Goal: Information Seeking & Learning: Learn about a topic

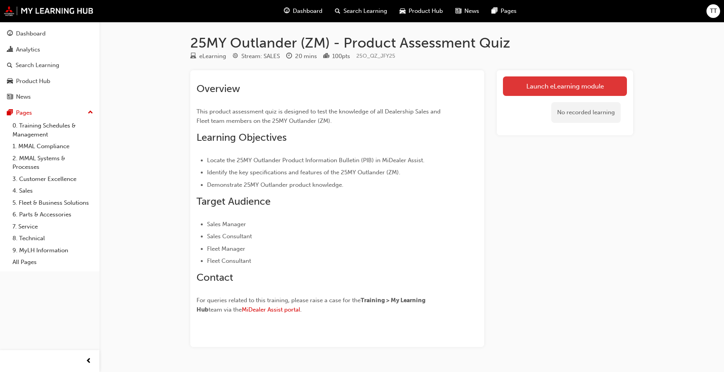
click at [546, 91] on link "Launch eLearning module" at bounding box center [565, 86] width 124 height 20
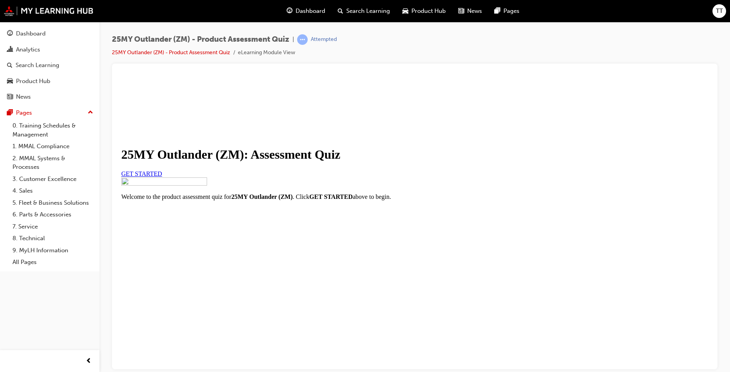
scroll to position [75, 0]
click at [162, 170] on span "GET STARTED" at bounding box center [141, 173] width 41 height 7
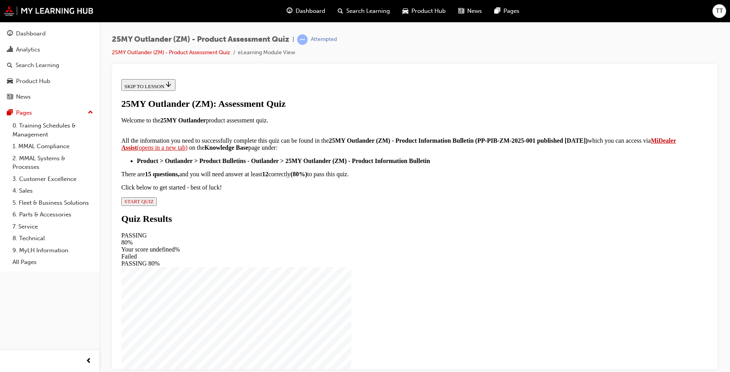
scroll to position [113, 0]
click at [154, 204] on span "START QUIZ" at bounding box center [138, 201] width 29 height 6
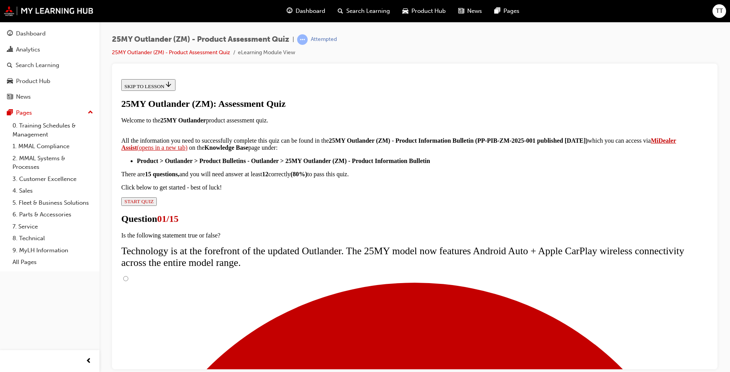
drag, startPoint x: 291, startPoint y: 210, endPoint x: 345, endPoint y: 238, distance: 61.1
click at [128, 276] on input "True" at bounding box center [125, 278] width 5 height 5
radio input "true"
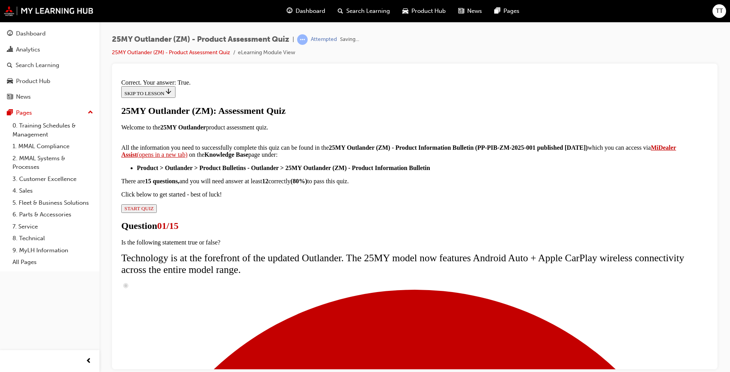
scroll to position [78, 0]
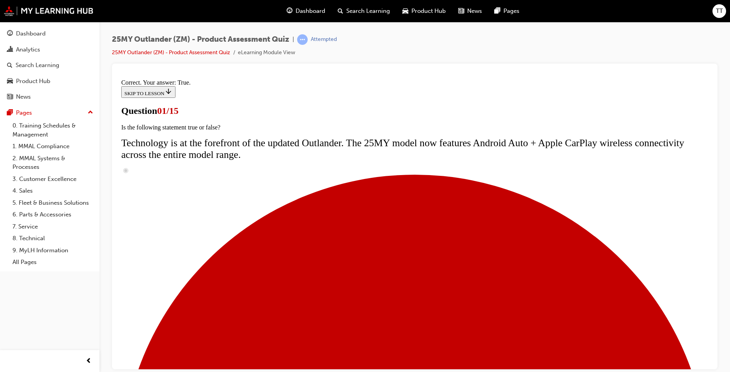
scroll to position [55, 0]
radio input "true"
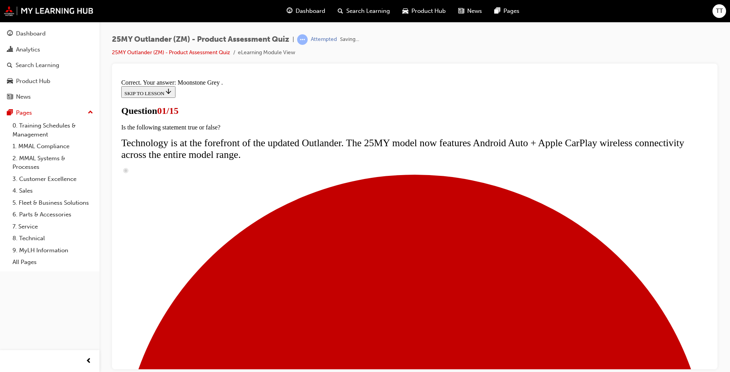
scroll to position [176, 0]
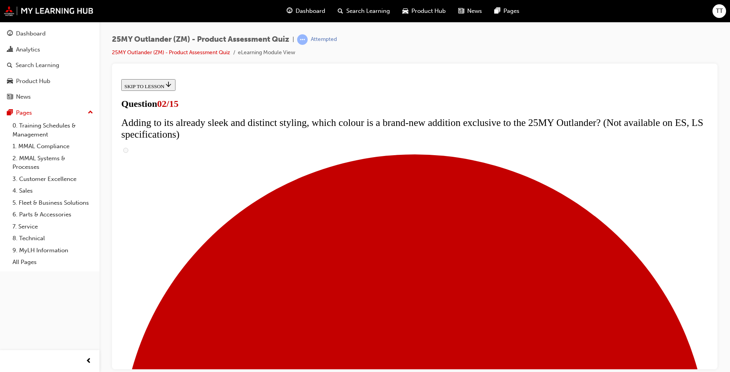
scroll to position [78, 0]
checkbox input "true"
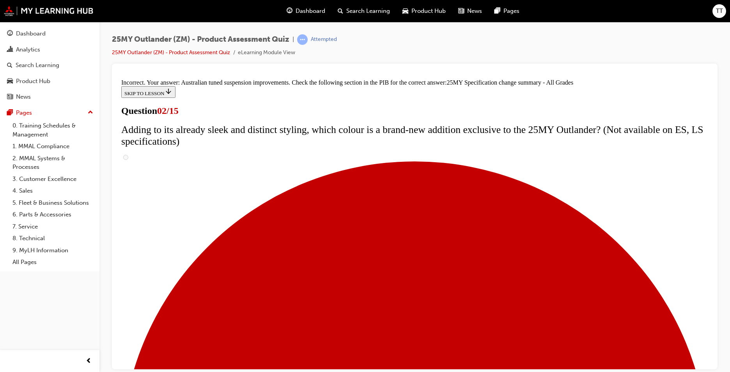
scroll to position [250, 0]
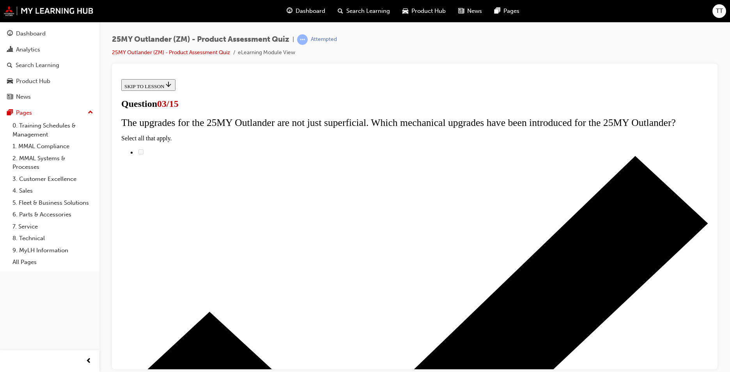
scroll to position [0, 0]
radio input "true"
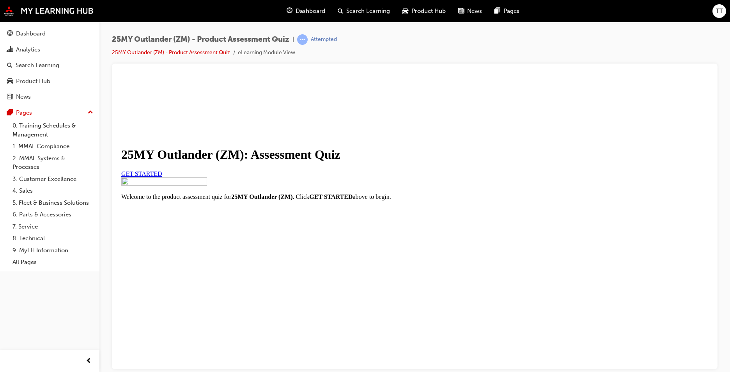
scroll to position [75, 0]
click at [162, 170] on span "GET STARTED" at bounding box center [141, 173] width 41 height 7
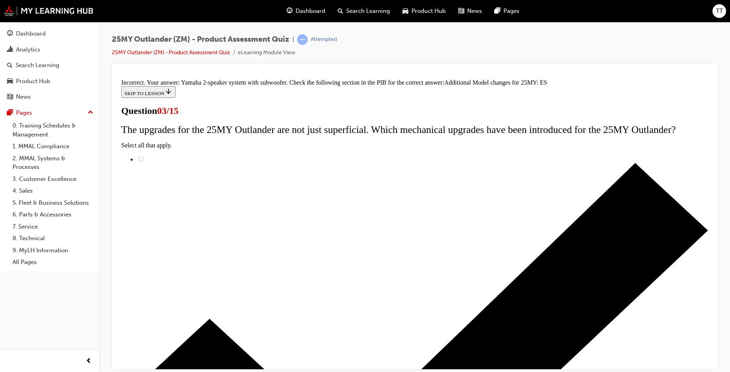
scroll to position [161, 0]
click at [157, 51] on link "25MY Outlander (ZM) - Product Assessment Quiz" at bounding box center [171, 52] width 118 height 7
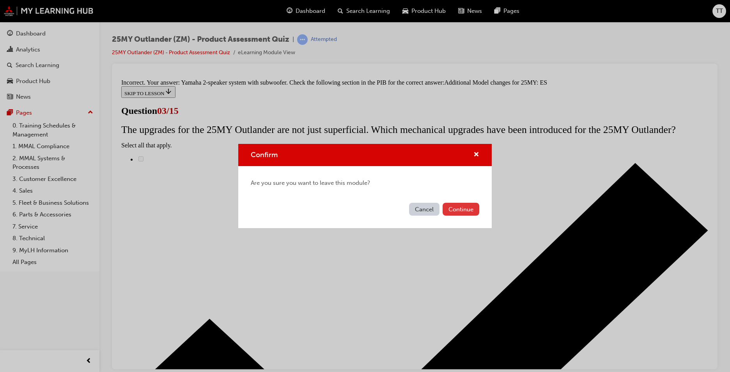
click at [472, 210] on button "Continue" at bounding box center [461, 209] width 37 height 13
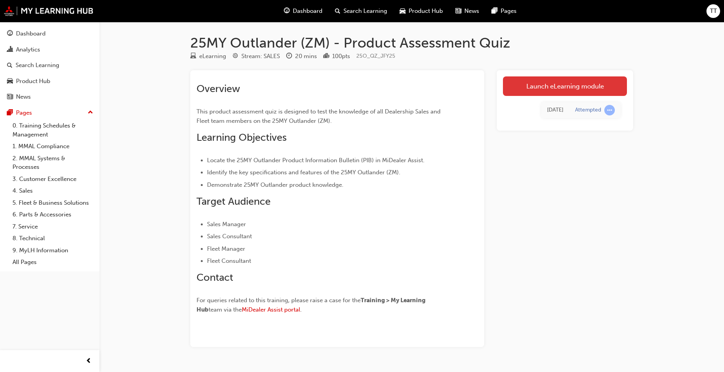
click at [547, 87] on link "Launch eLearning module" at bounding box center [565, 86] width 124 height 20
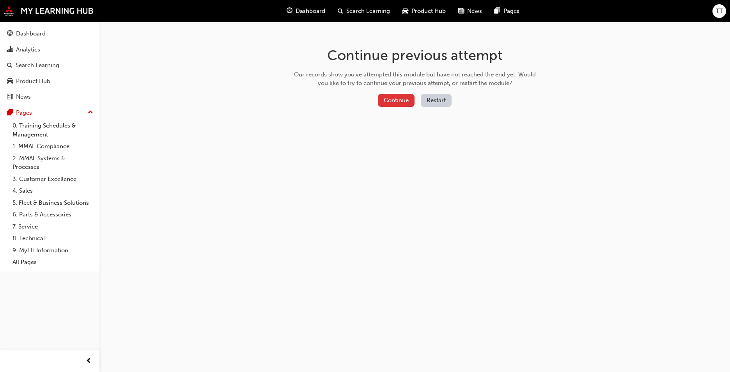
click at [408, 103] on button "Continue" at bounding box center [396, 100] width 37 height 13
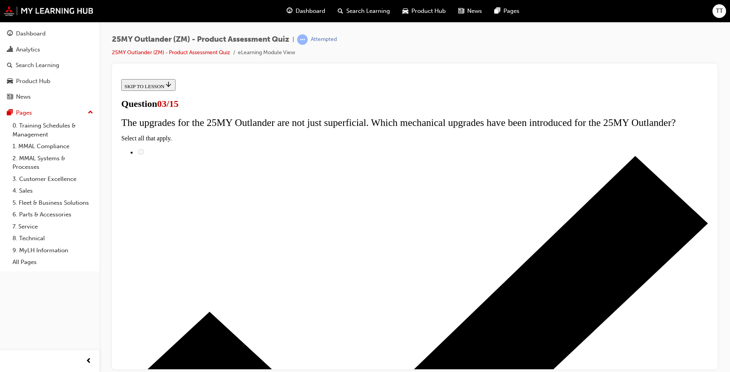
scroll to position [161, 0]
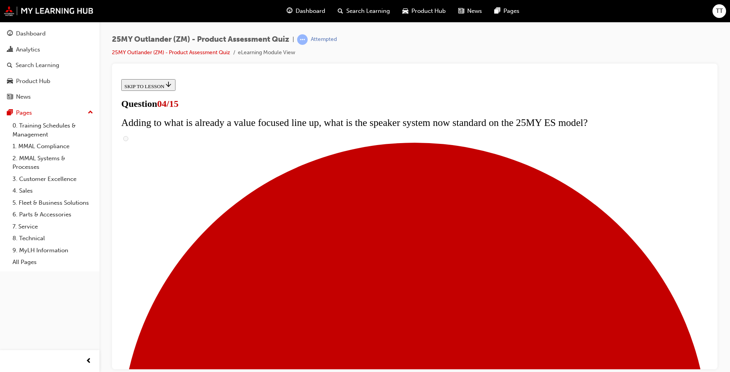
scroll to position [39, 0]
checkbox input "true"
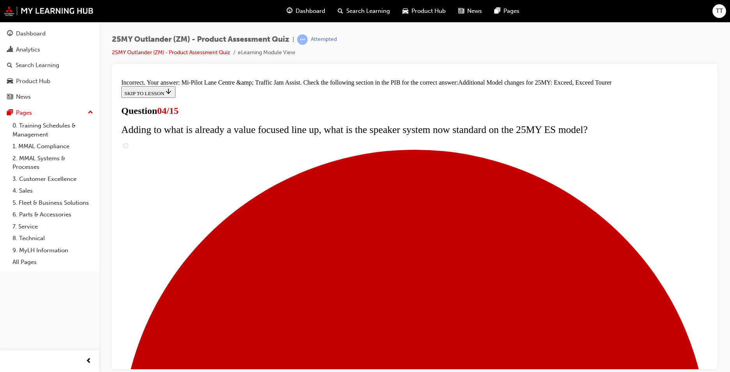
scroll to position [282, 0]
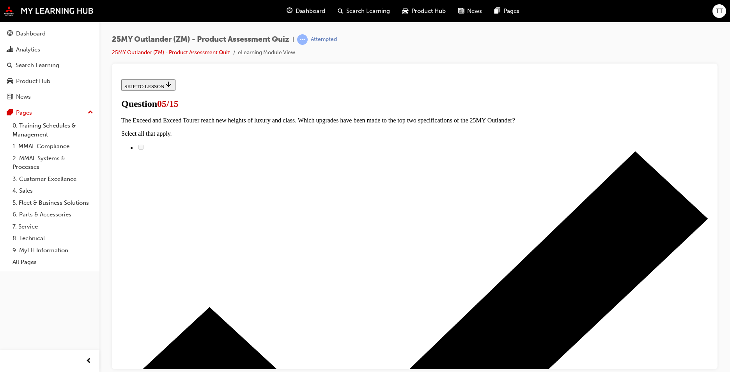
scroll to position [0, 0]
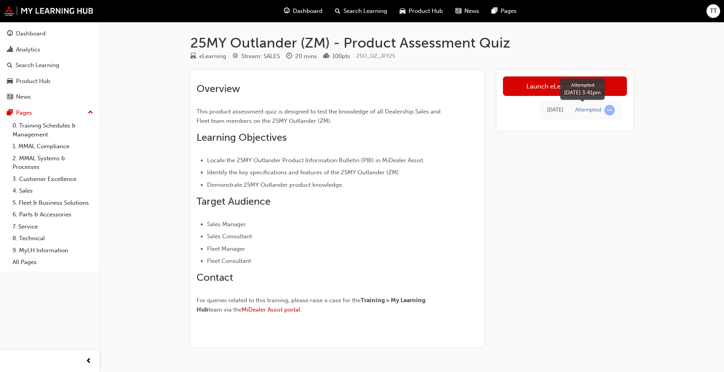
click at [608, 110] on span "learningRecordVerb_ATTEMPT-icon" at bounding box center [610, 110] width 11 height 11
click at [567, 89] on link "Launch eLearning module" at bounding box center [565, 86] width 124 height 20
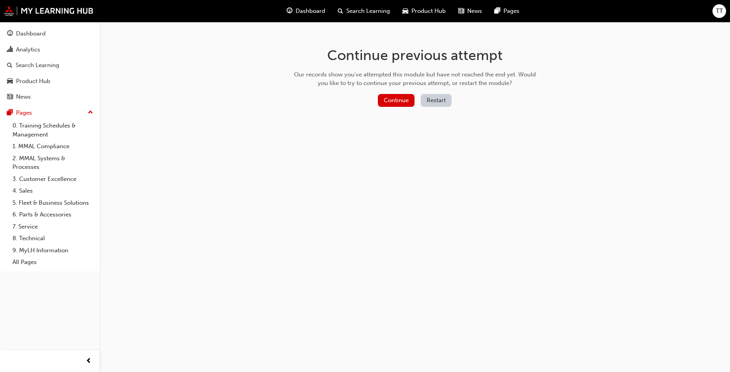
click at [430, 99] on button "Restart" at bounding box center [436, 100] width 31 height 13
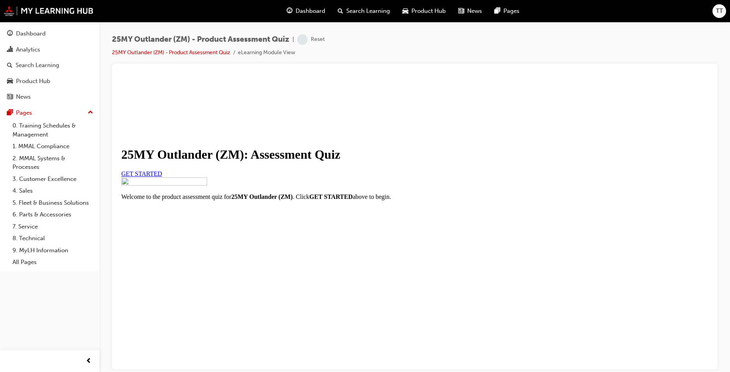
scroll to position [75, 0]
click at [162, 170] on link "GET STARTED" at bounding box center [141, 173] width 41 height 7
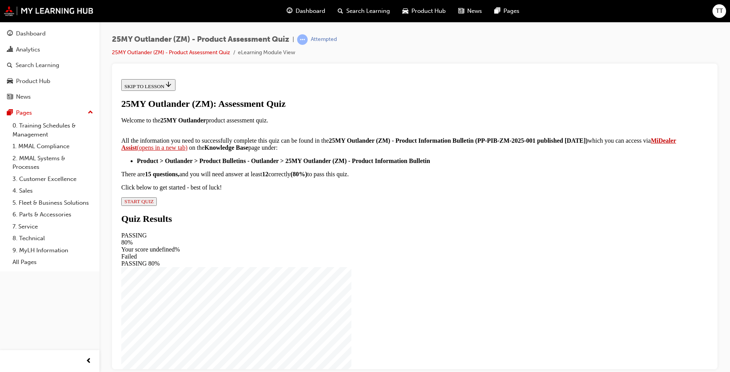
scroll to position [113, 0]
click at [154, 204] on span "START QUIZ" at bounding box center [138, 201] width 29 height 6
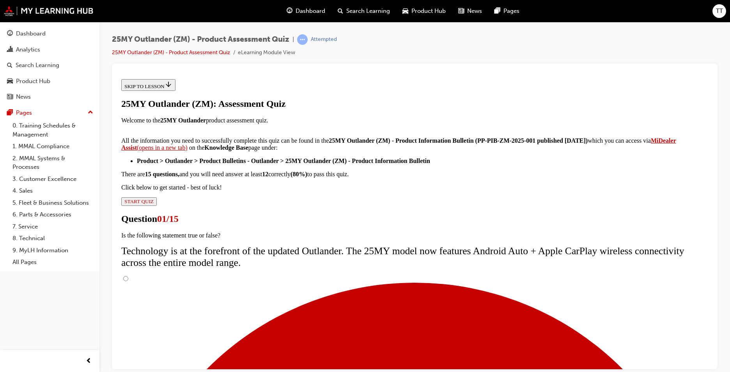
scroll to position [53, 0]
click at [128, 276] on input "True" at bounding box center [125, 278] width 5 height 5
radio input "true"
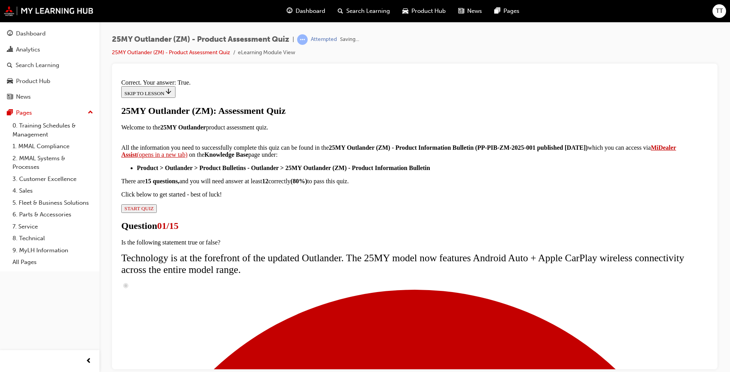
scroll to position [78, 0]
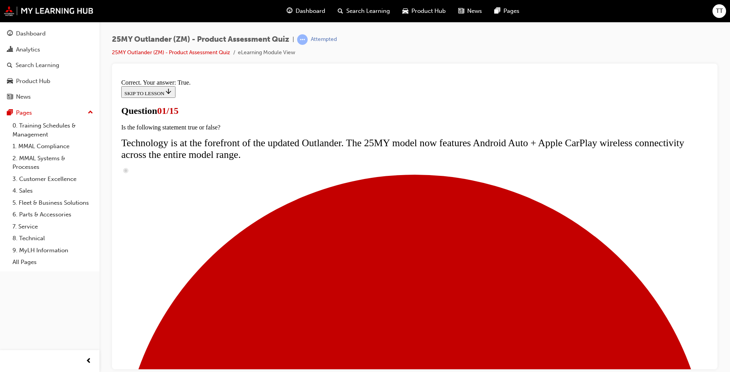
radio input "true"
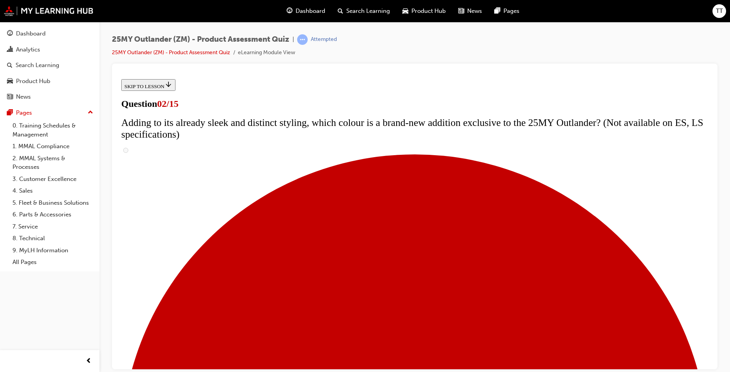
scroll to position [117, 0]
checkbox input "true"
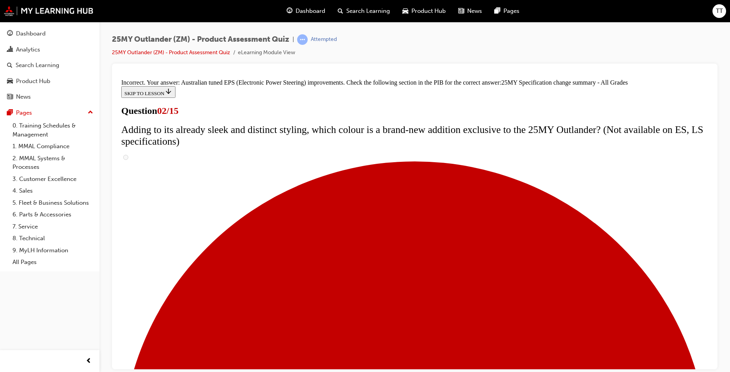
scroll to position [250, 0]
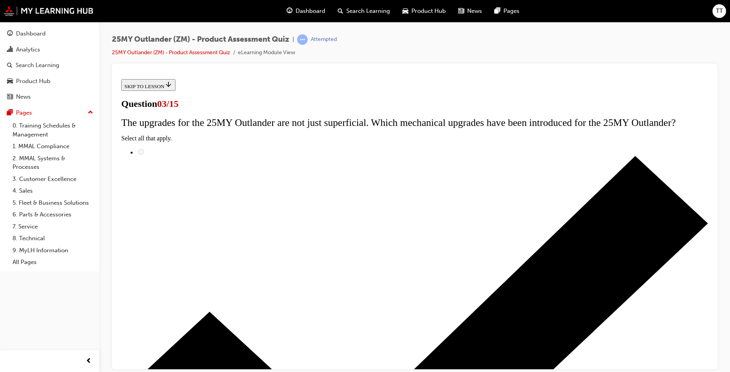
scroll to position [0, 0]
radio input "true"
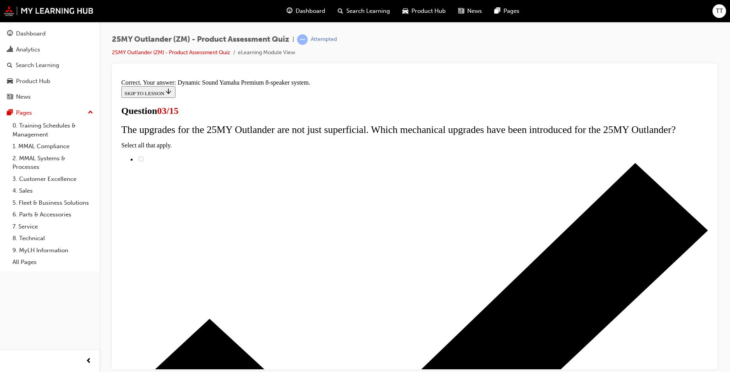
scroll to position [113, 0]
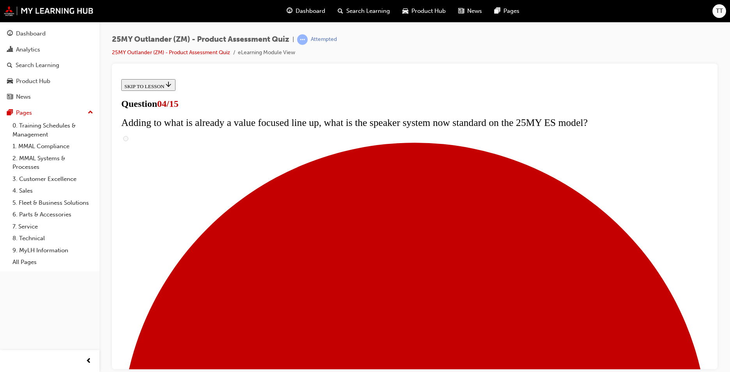
scroll to position [78, 0]
drag, startPoint x: 540, startPoint y: 123, endPoint x: 265, endPoint y: 110, distance: 275.7
copy span "The Exceed and Exceed Tourer reach new heights of luxury and class. Which upgra…"
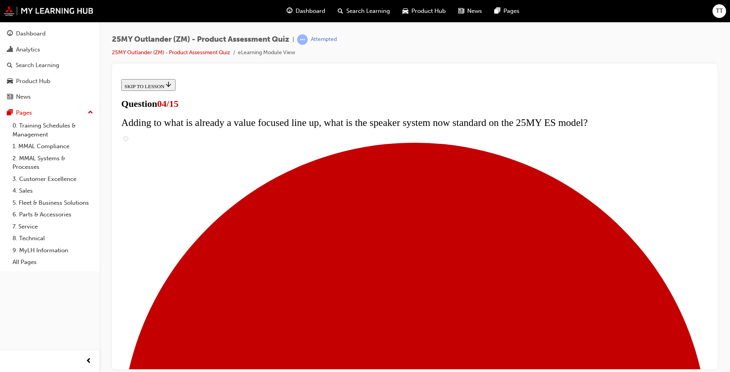
checkbox input "true"
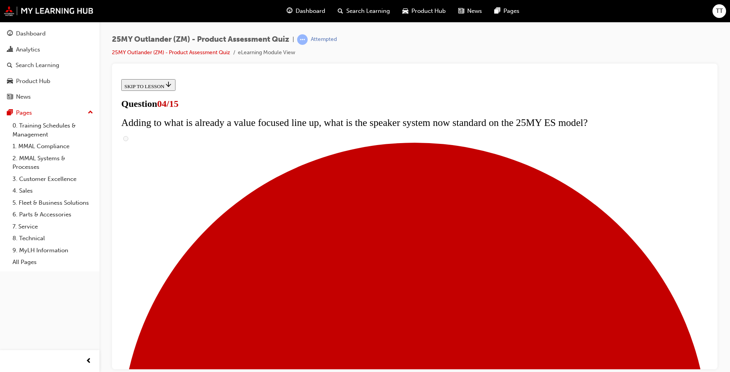
scroll to position [209, 0]
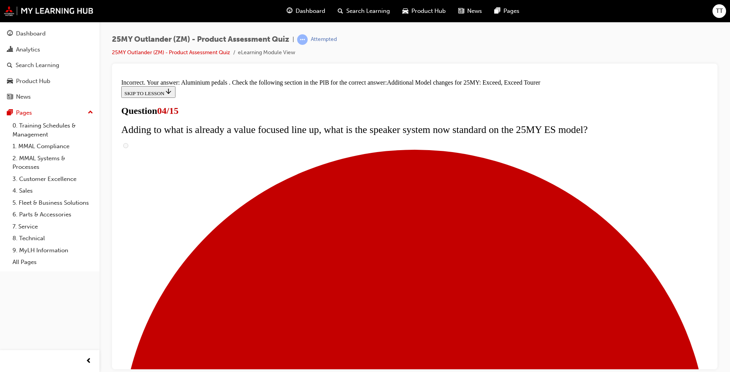
scroll to position [282, 0]
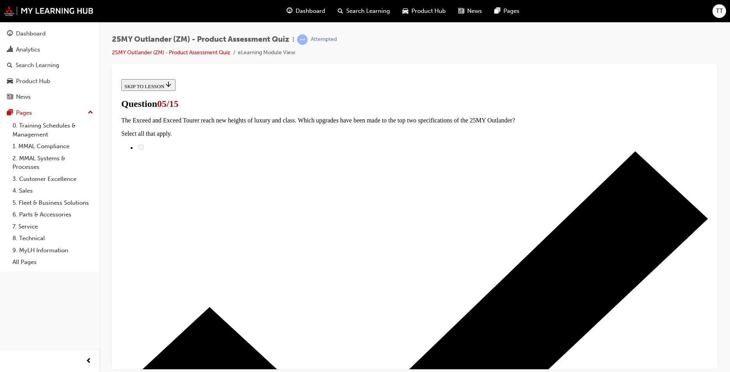
scroll to position [117, 0]
radio input "true"
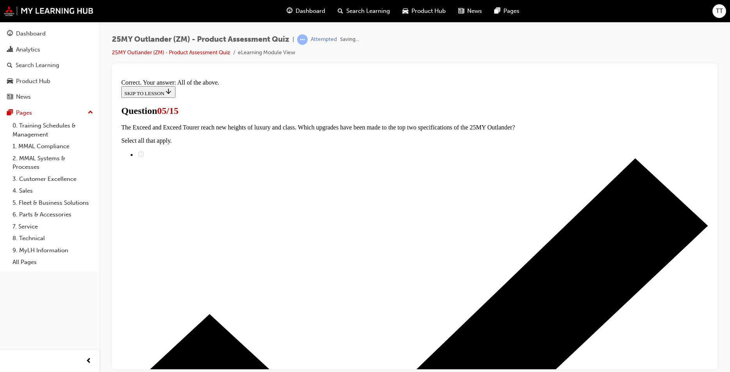
scroll to position [176, 0]
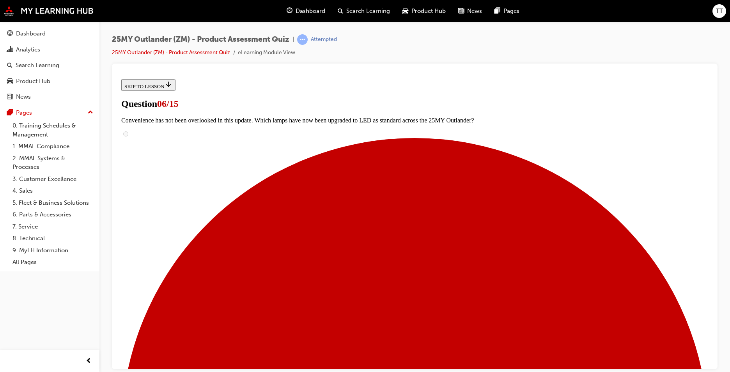
scroll to position [195, 0]
radio input "true"
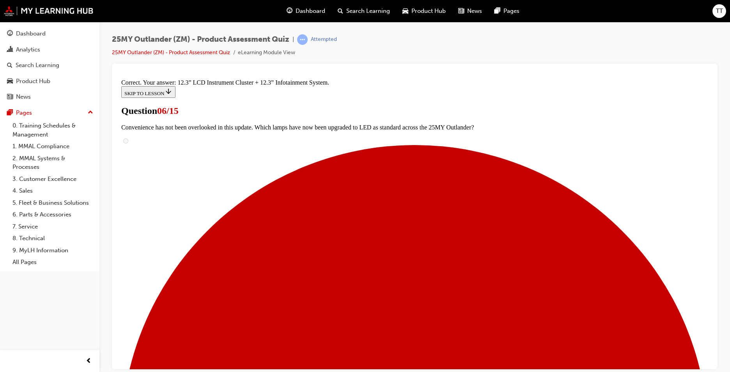
scroll to position [250, 0]
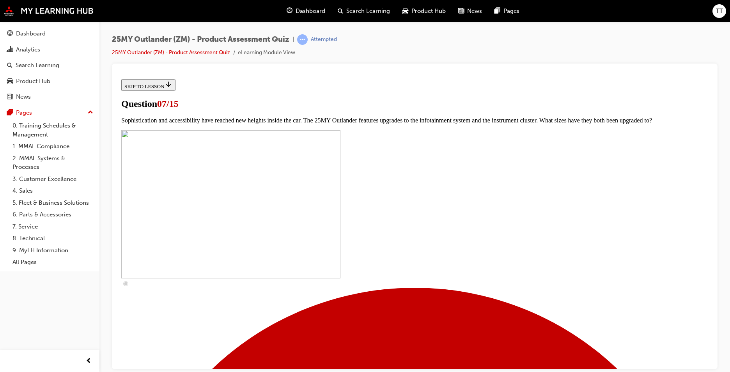
scroll to position [273, 0]
checkbox input "true"
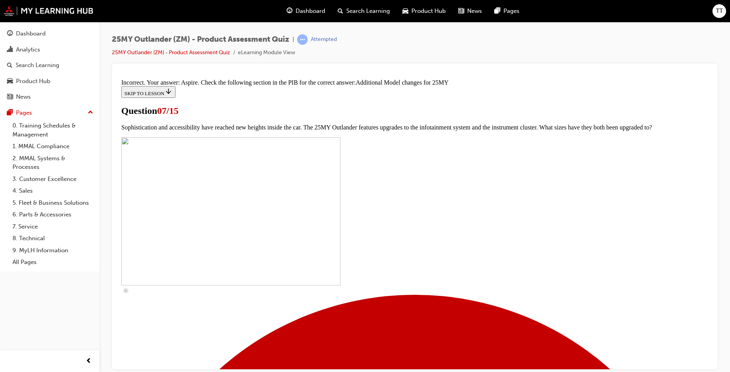
scroll to position [387, 0]
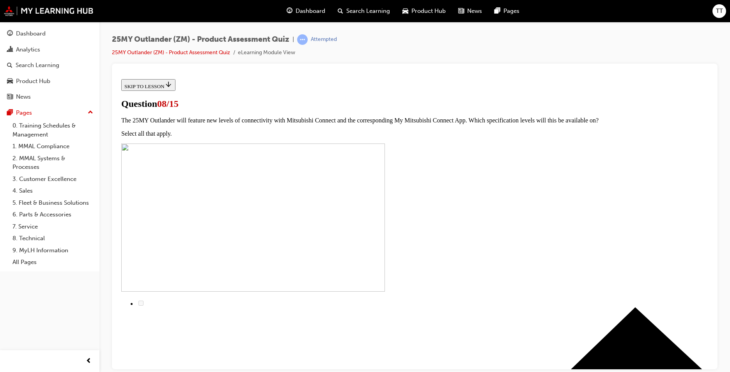
scroll to position [0, 0]
radio input "true"
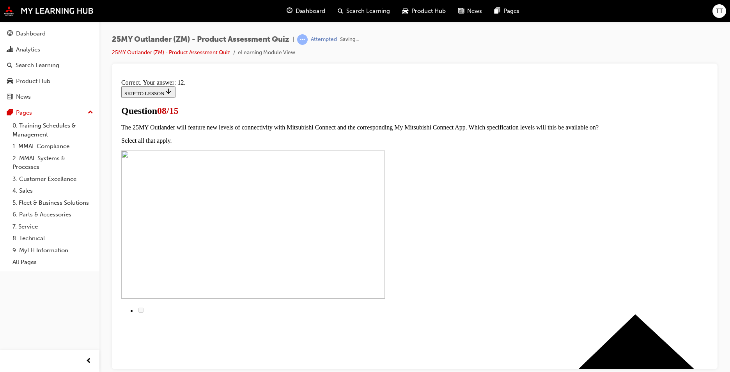
scroll to position [113, 0]
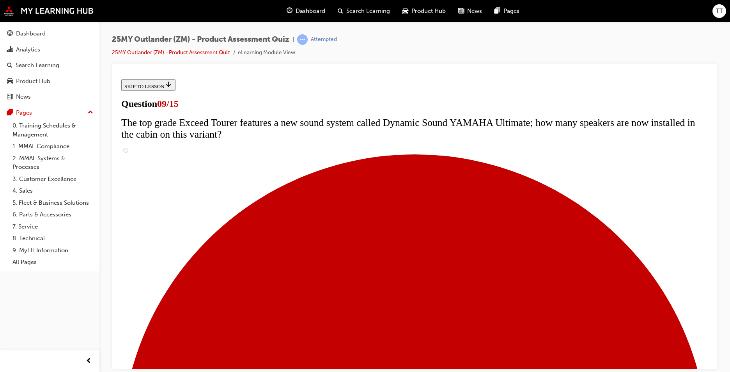
scroll to position [273, 0]
radio input "true"
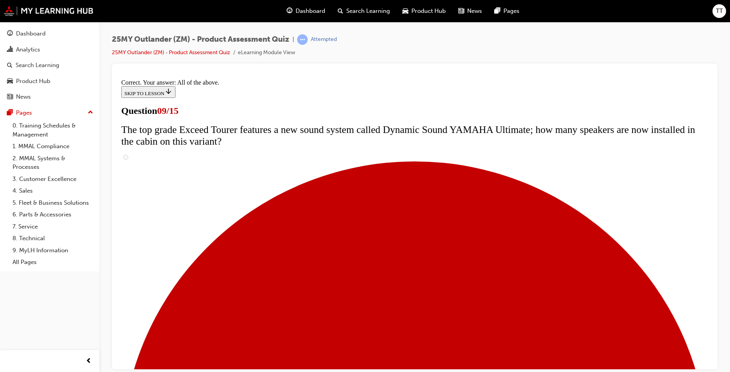
scroll to position [392, 0]
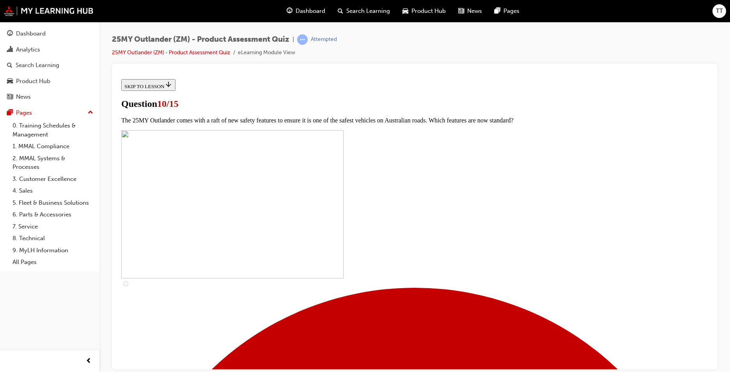
scroll to position [139, 0]
checkbox input "true"
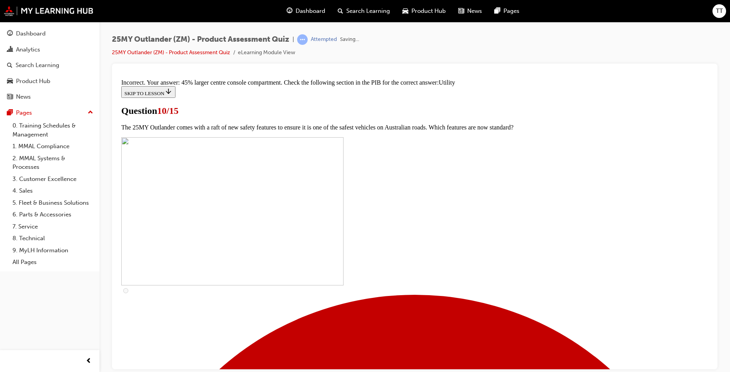
scroll to position [367, 0]
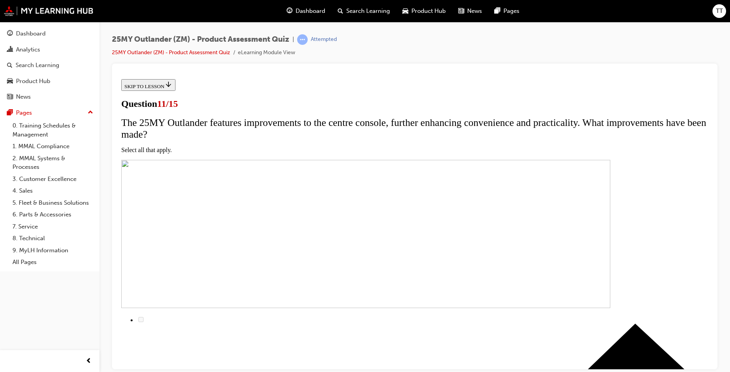
scroll to position [78, 0]
checkbox input "true"
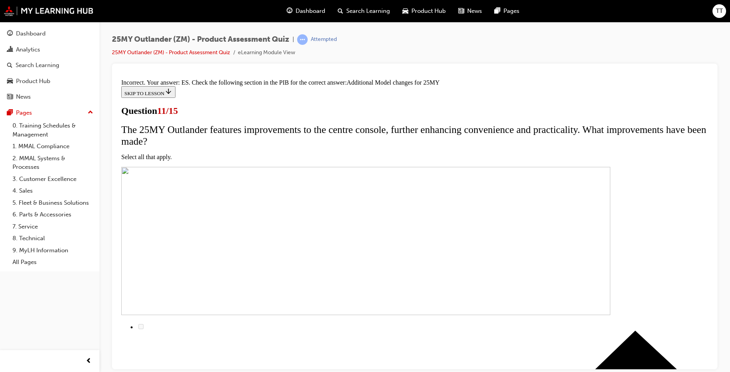
scroll to position [219, 0]
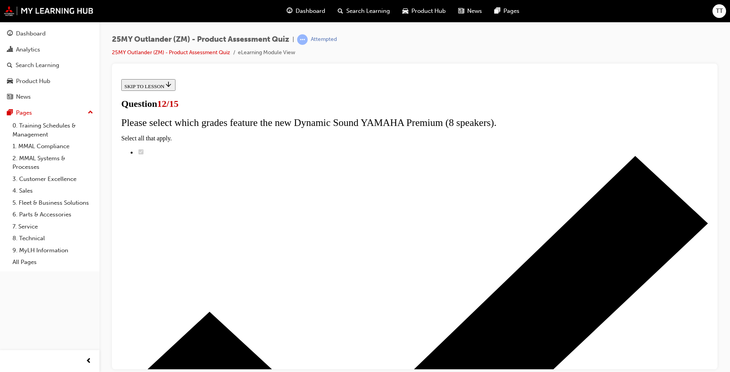
scroll to position [53, 0]
radio input "true"
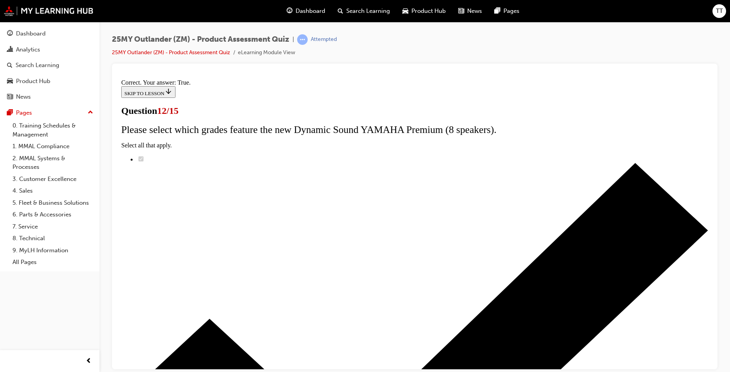
scroll to position [78, 0]
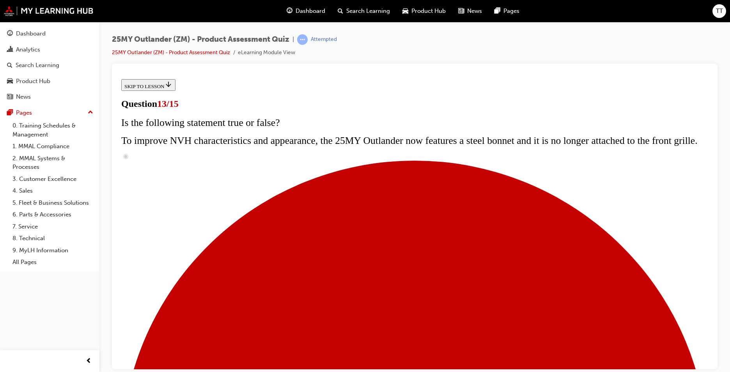
scroll to position [94, 0]
radio input "true"
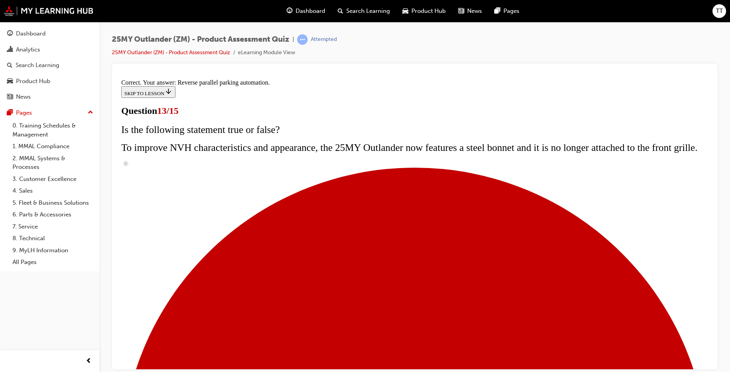
scroll to position [189, 0]
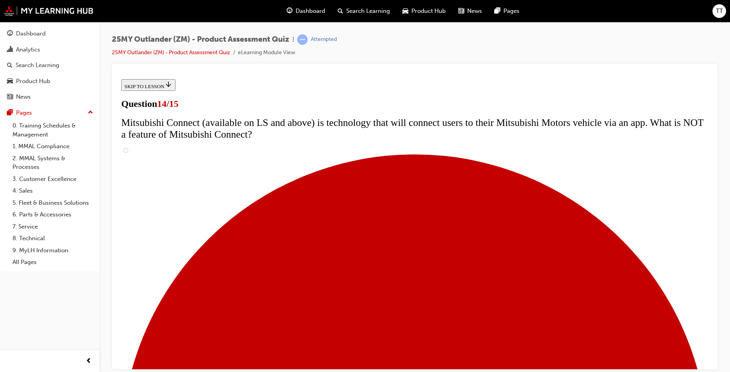
scroll to position [195, 0]
radio input "true"
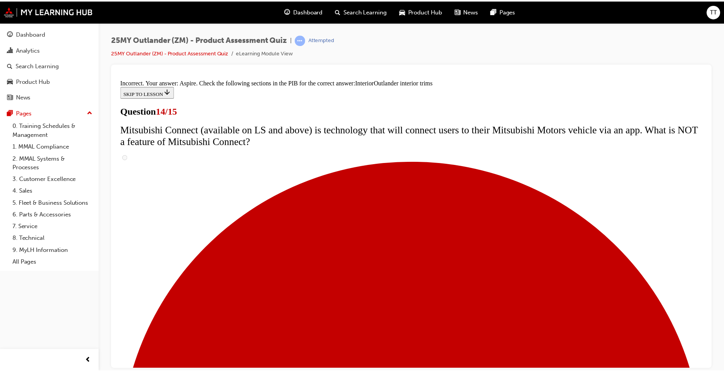
scroll to position [392, 0]
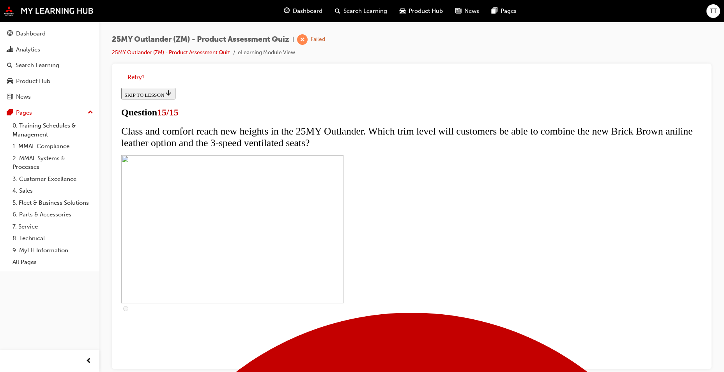
scroll to position [114, 0]
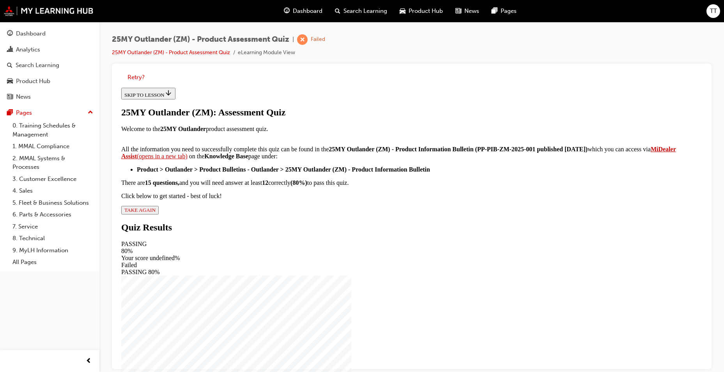
drag, startPoint x: 307, startPoint y: 330, endPoint x: 310, endPoint y: 325, distance: 5.6
click at [156, 213] on span "TAKE AGAIN" at bounding box center [139, 210] width 31 height 6
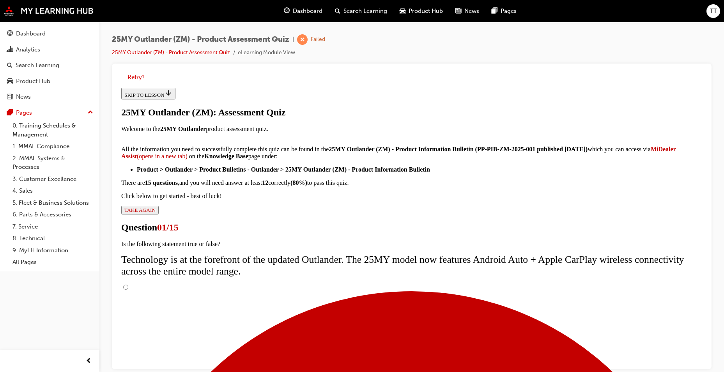
click at [128, 285] on input "True" at bounding box center [125, 287] width 5 height 5
radio input "true"
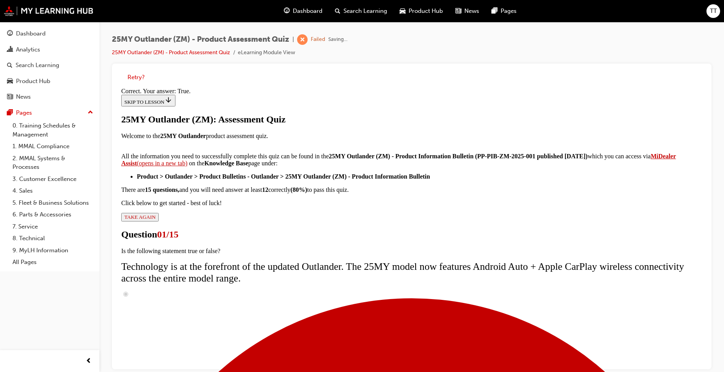
scroll to position [78, 0]
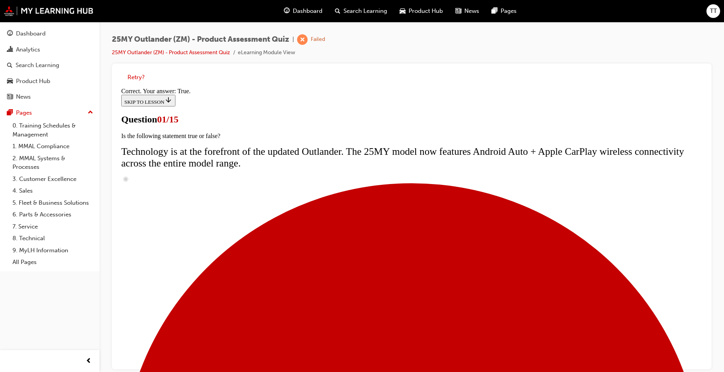
radio input "true"
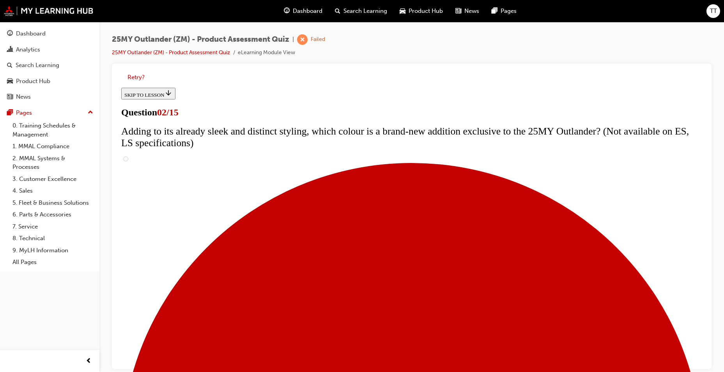
scroll to position [100, 0]
checkbox input "true"
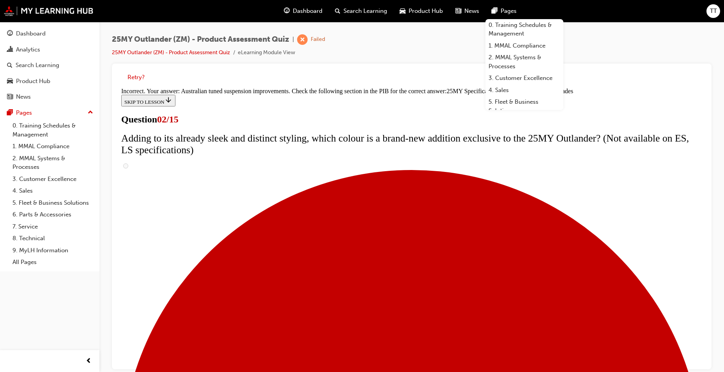
scroll to position [250, 0]
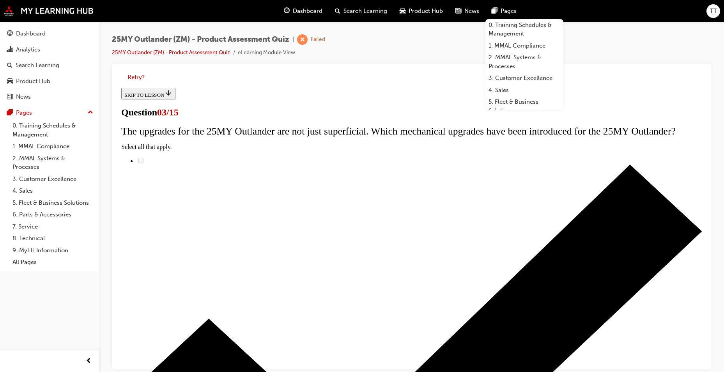
scroll to position [0, 0]
radio input "true"
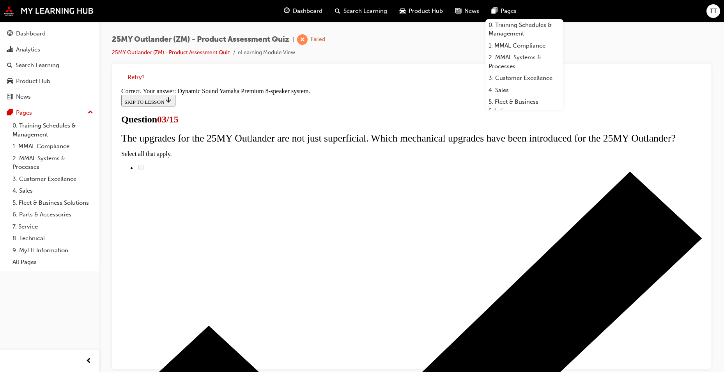
scroll to position [113, 0]
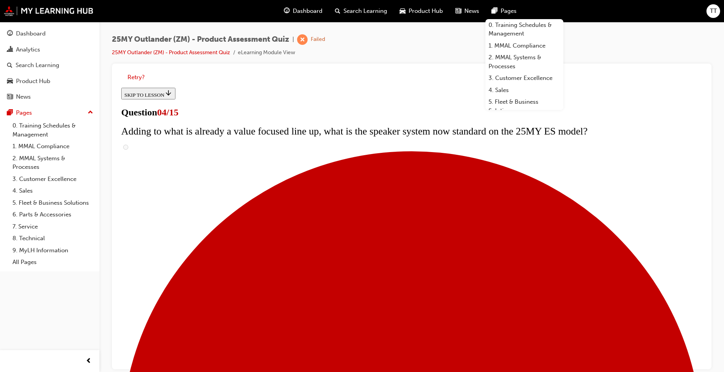
scroll to position [117, 0]
click at [633, 57] on div "25MY Outlander (ZM) - Product Assessment Quiz | Failed 25MY Outlander (ZM) - Pr…" at bounding box center [412, 48] width 600 height 29
checkbox input "true"
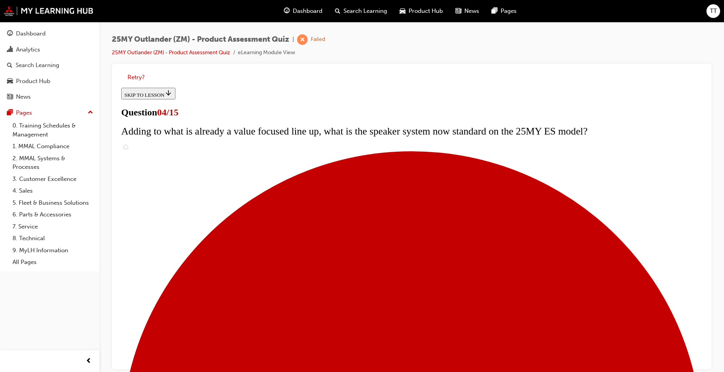
checkbox input "true"
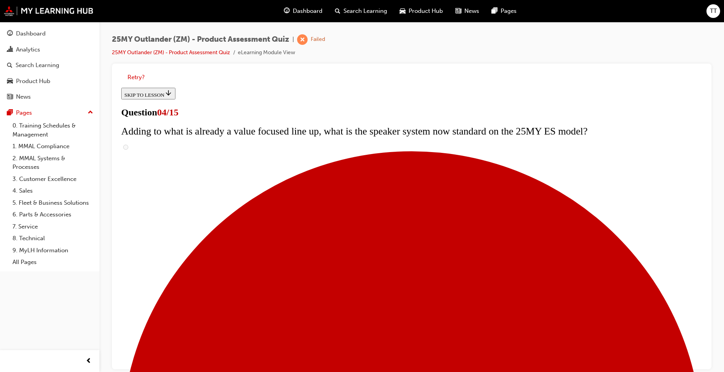
checkbox input "true"
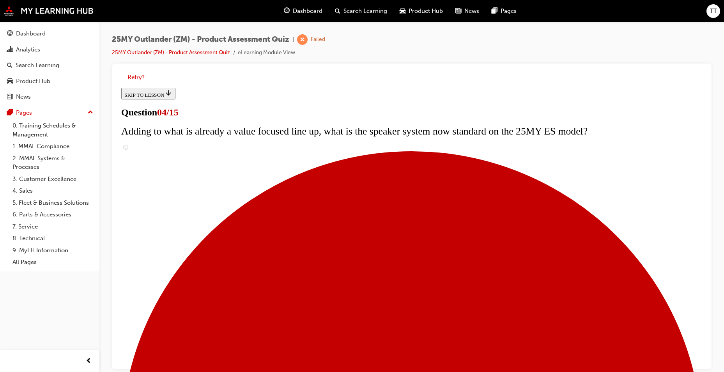
checkbox input "true"
checkbox input "false"
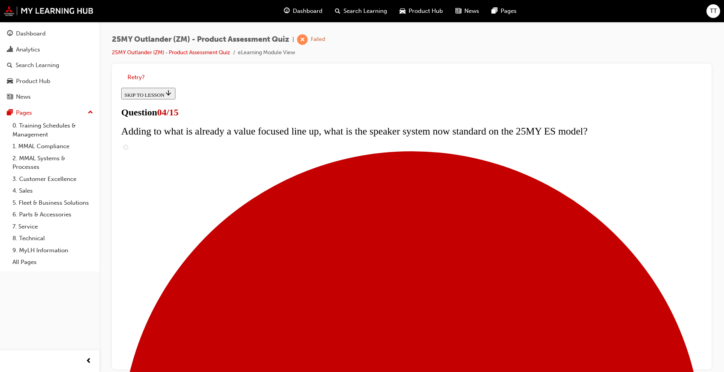
checkbox input "true"
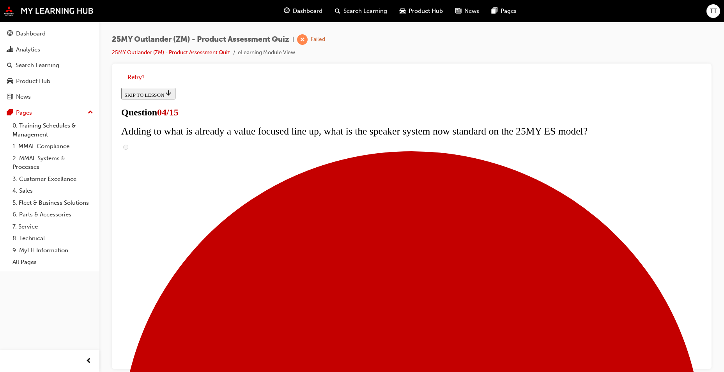
scroll to position [156, 0]
checkbox input "false"
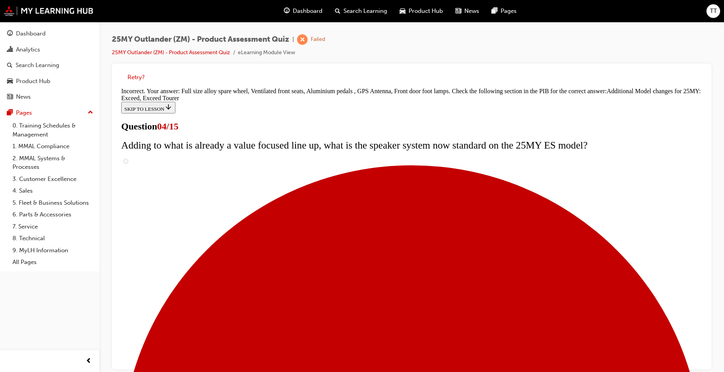
scroll to position [282, 0]
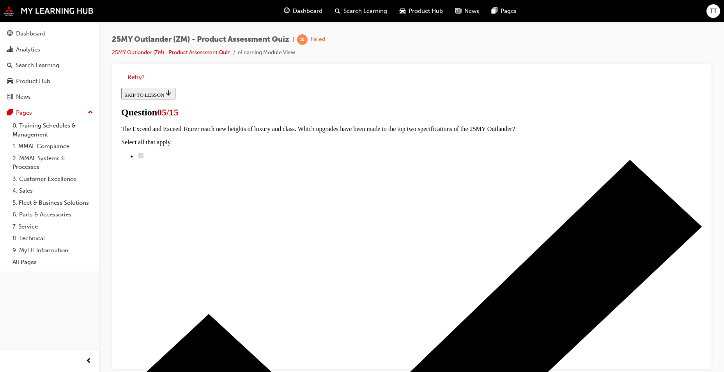
scroll to position [78, 0]
radio input "true"
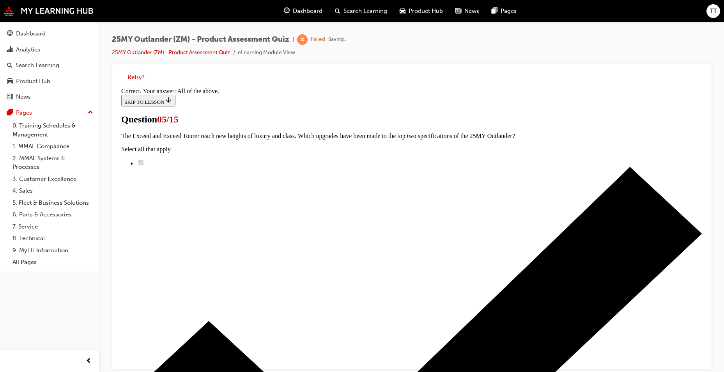
scroll to position [176, 0]
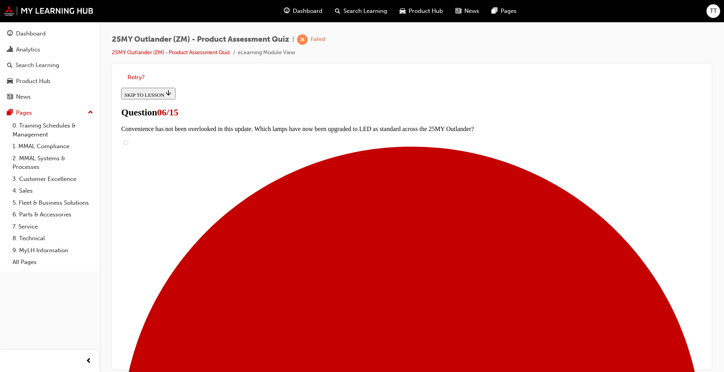
scroll to position [225, 0]
radio input "true"
drag, startPoint x: 409, startPoint y: 292, endPoint x: 409, endPoint y: 298, distance: 6.3
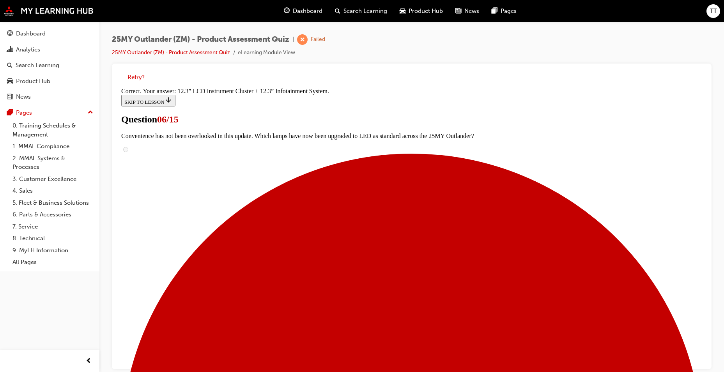
scroll to position [6, 0]
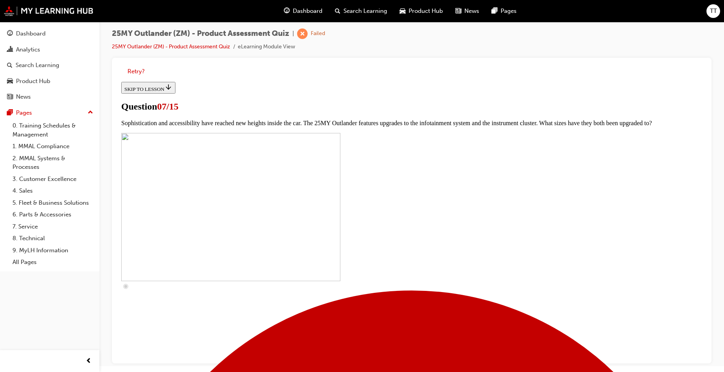
scroll to position [39, 0]
checkbox input "true"
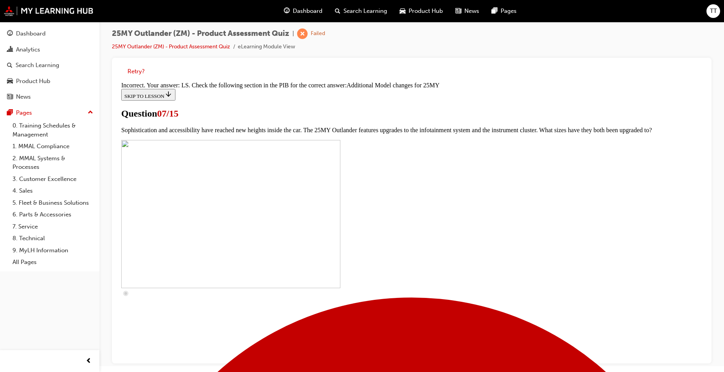
scroll to position [0, 0]
click at [143, 71] on button "Retry?" at bounding box center [136, 71] width 17 height 9
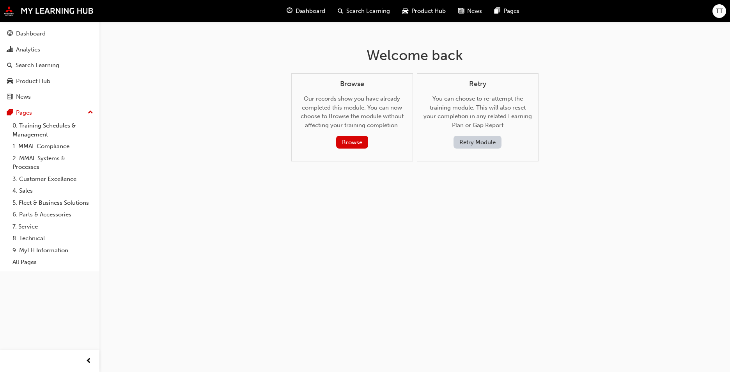
click at [473, 146] on button "Retry Module" at bounding box center [478, 142] width 48 height 13
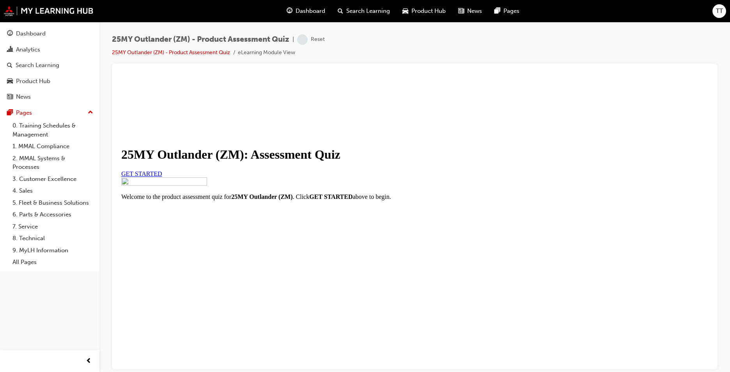
scroll to position [75, 0]
click at [162, 171] on span "GET STARTED" at bounding box center [141, 173] width 41 height 7
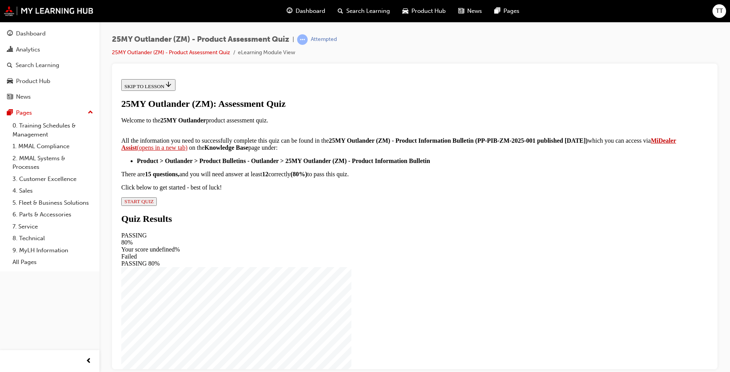
click at [154, 204] on span "START QUIZ" at bounding box center [138, 201] width 29 height 6
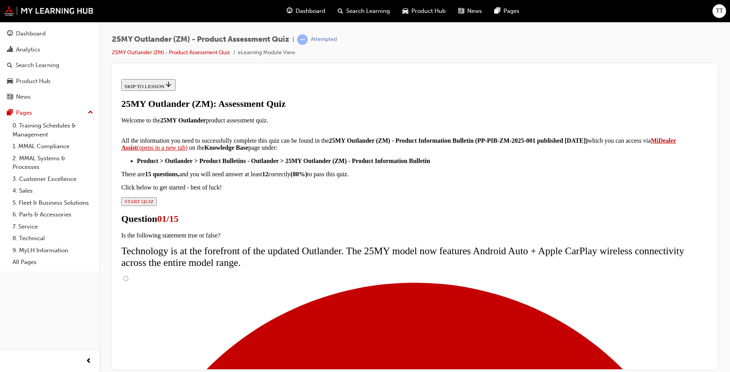
click at [128, 276] on input "True" at bounding box center [125, 278] width 5 height 5
radio input "true"
click at [128, 276] on input "True" at bounding box center [125, 278] width 5 height 5
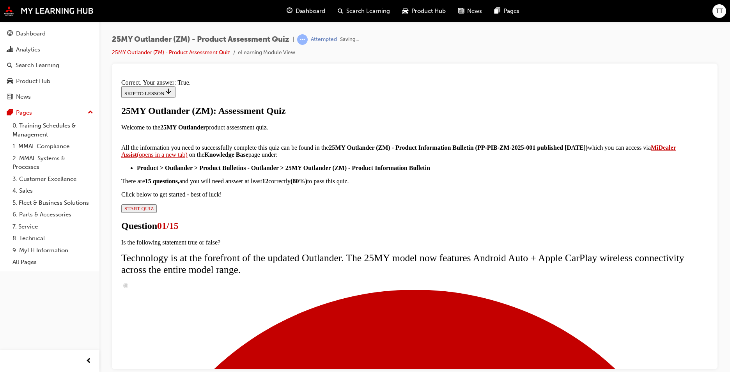
scroll to position [78, 0]
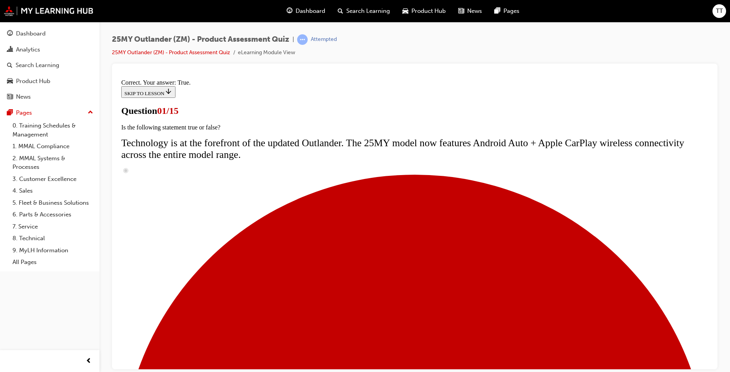
scroll to position [63, 0]
radio input "true"
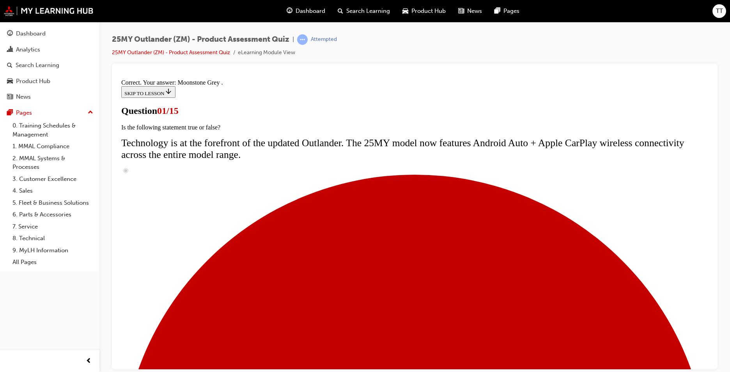
scroll to position [176, 0]
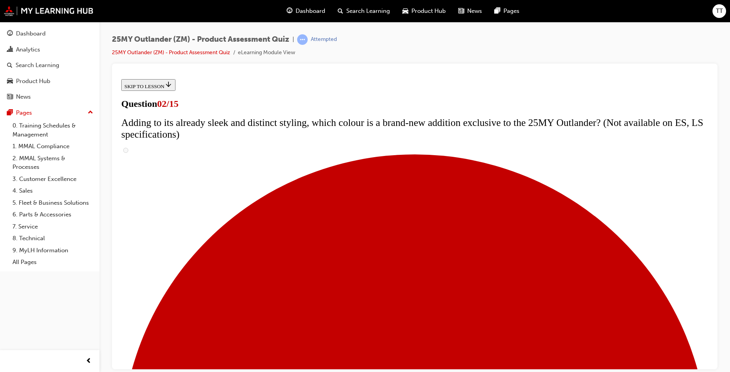
scroll to position [117, 0]
checkbox input "true"
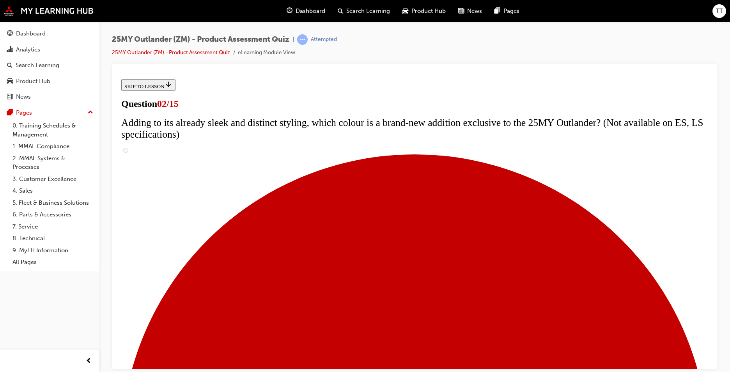
checkbox input "true"
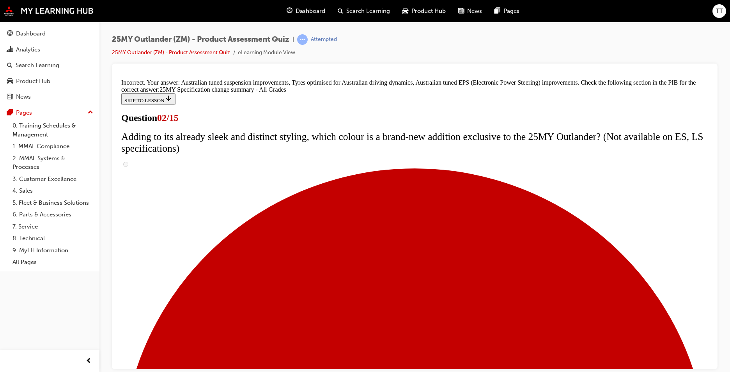
scroll to position [133, 0]
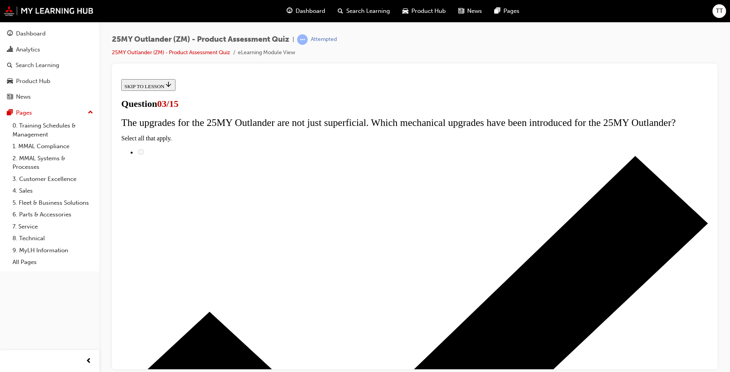
radio input "true"
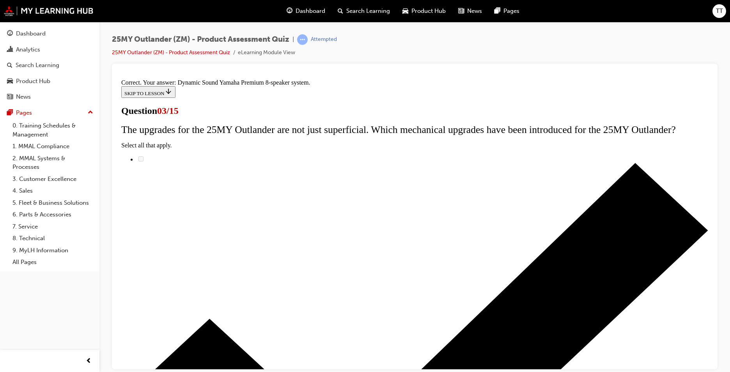
scroll to position [113, 0]
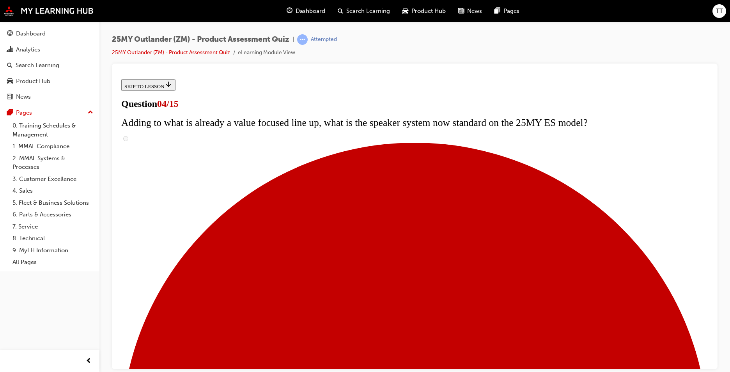
scroll to position [117, 0]
checkbox input "true"
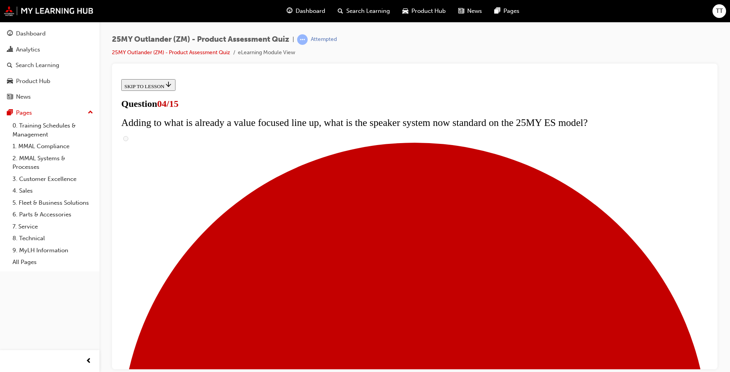
checkbox input "true"
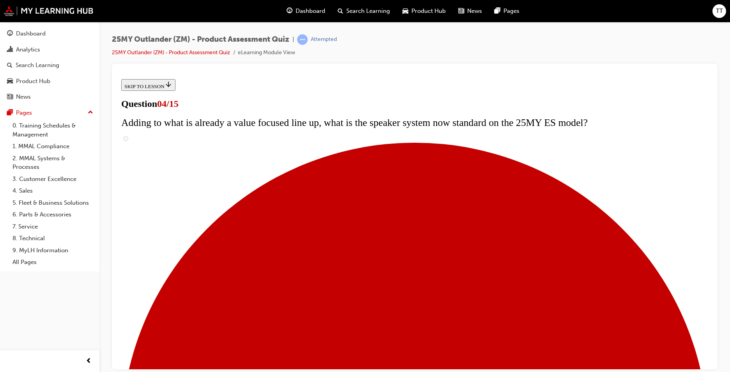
checkbox input "true"
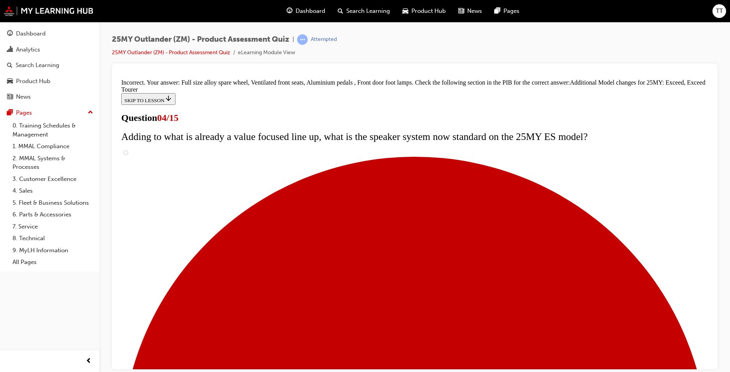
scroll to position [0, 0]
click at [204, 53] on link "25MY Outlander (ZM) - Product Assessment Quiz" at bounding box center [171, 52] width 118 height 7
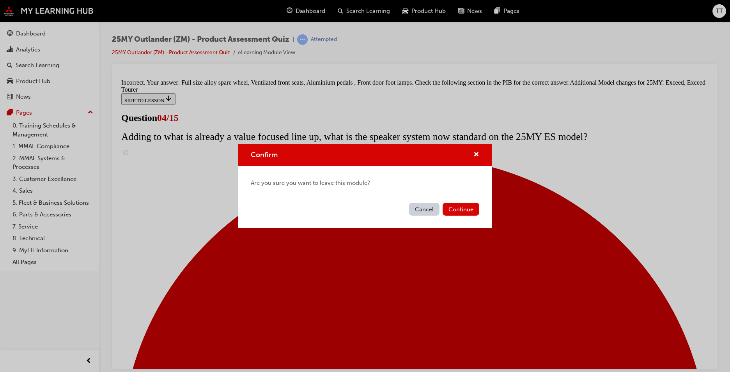
click at [421, 205] on button "Cancel" at bounding box center [424, 209] width 30 height 13
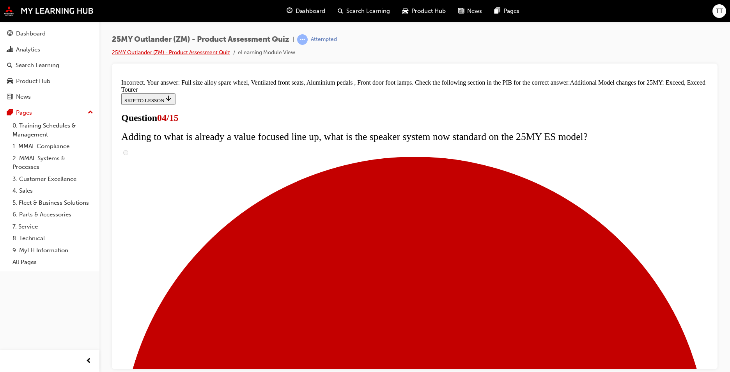
scroll to position [282, 0]
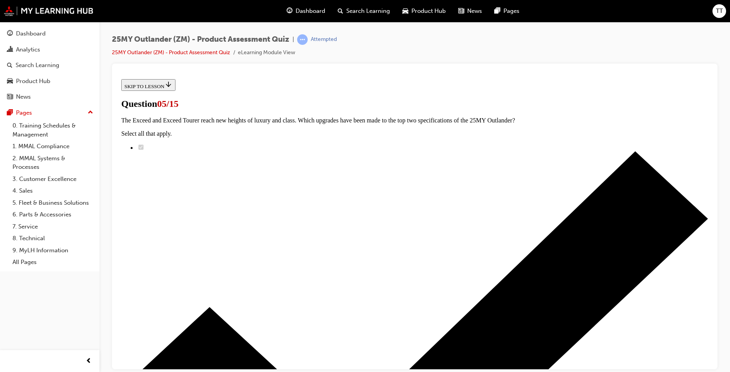
scroll to position [151, 0]
radio input "true"
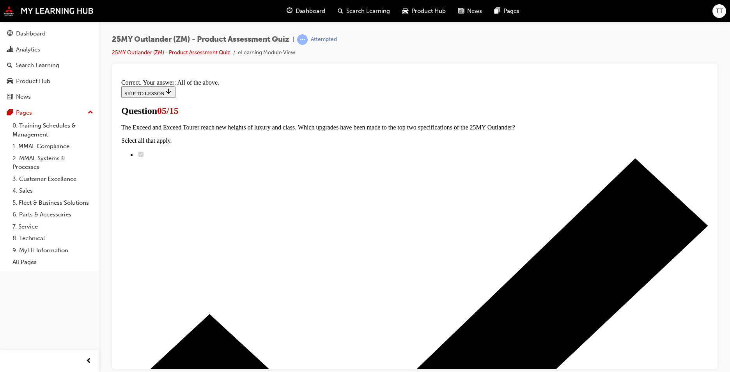
scroll to position [176, 0]
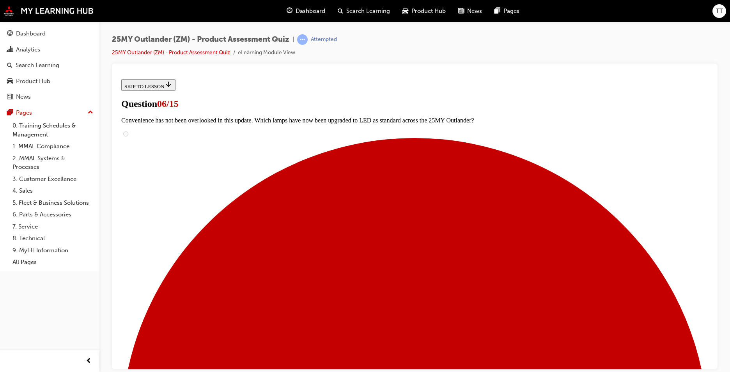
scroll to position [187, 0]
radio input "true"
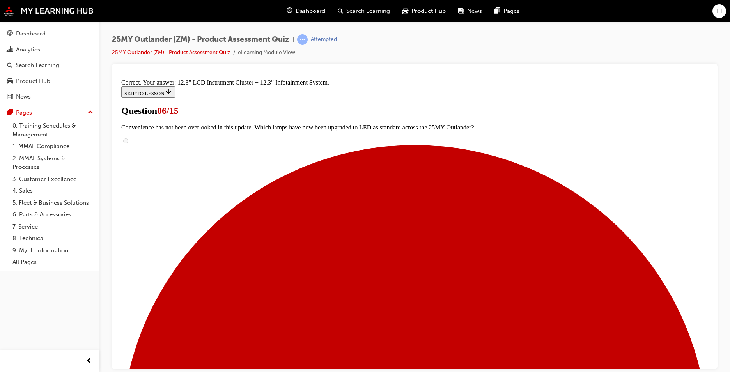
scroll to position [250, 0]
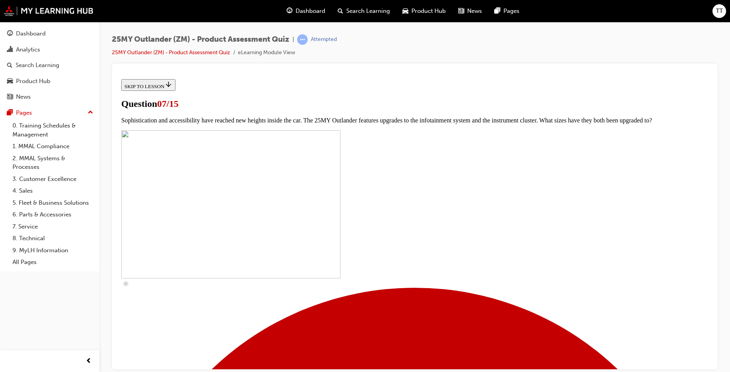
scroll to position [156, 0]
checkbox input "true"
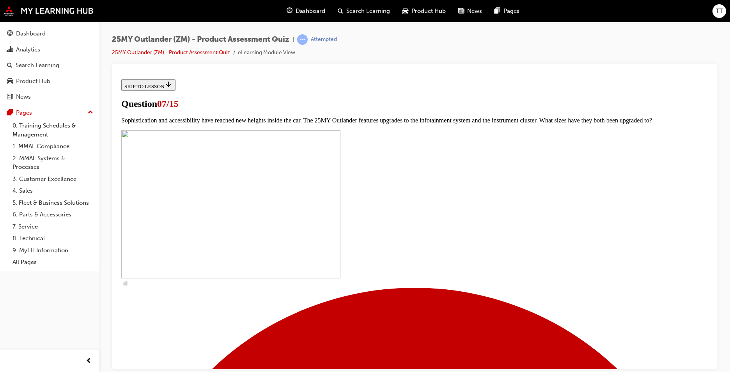
checkbox input "true"
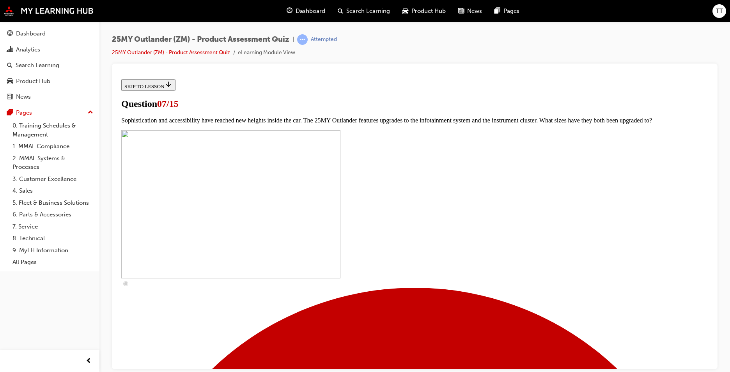
checkbox input "true"
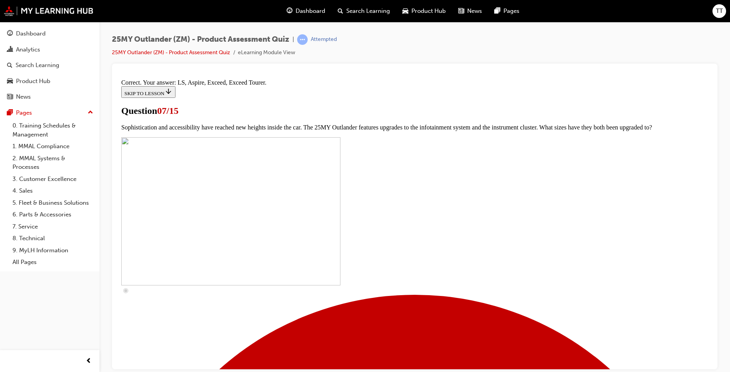
scroll to position [339, 0]
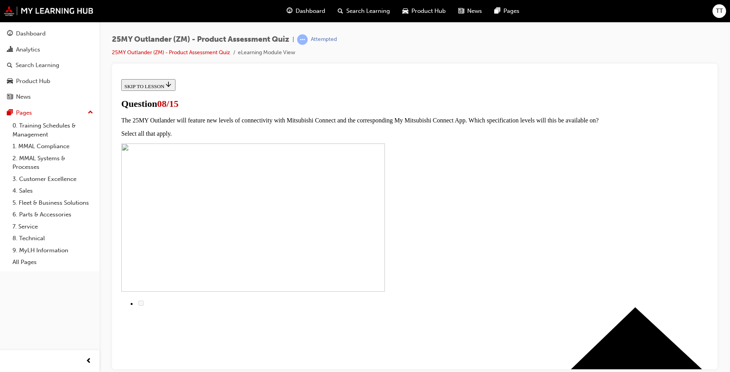
drag, startPoint x: 381, startPoint y: 318, endPoint x: 414, endPoint y: 353, distance: 48.0
radio input "true"
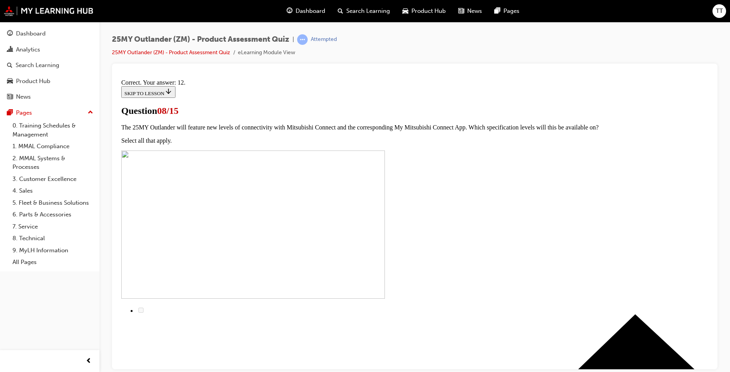
scroll to position [113, 0]
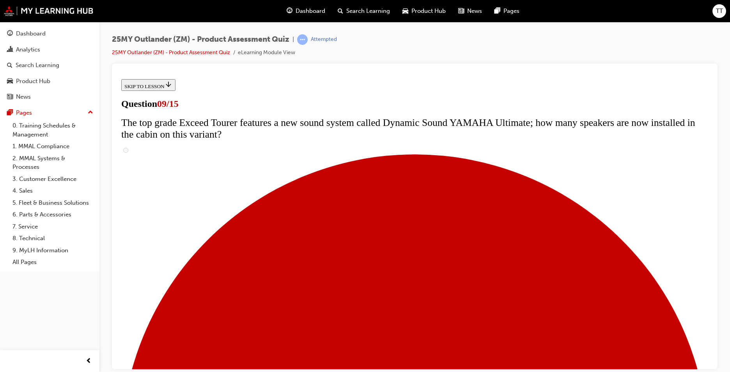
scroll to position [273, 0]
radio input "true"
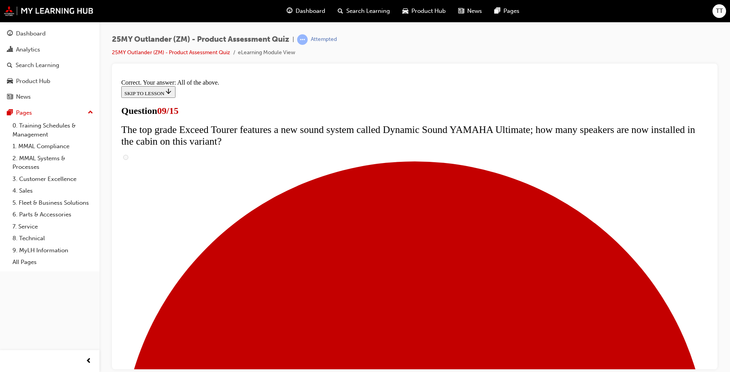
scroll to position [392, 0]
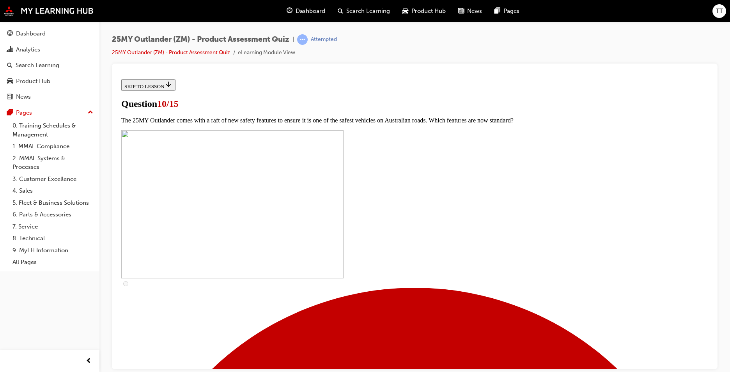
scroll to position [195, 0]
checkbox input "true"
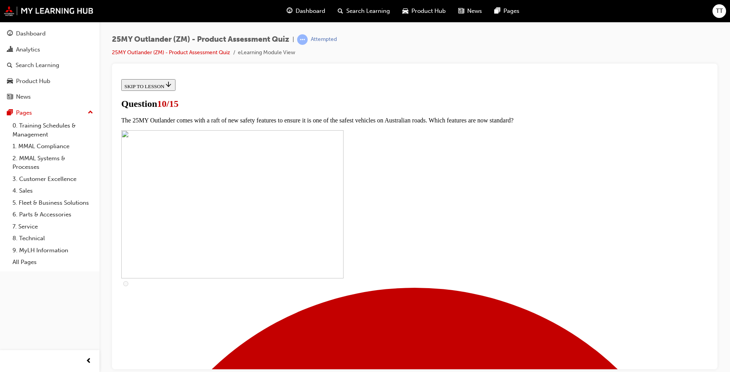
checkbox input "true"
drag, startPoint x: 323, startPoint y: 215, endPoint x: 332, endPoint y: 251, distance: 36.9
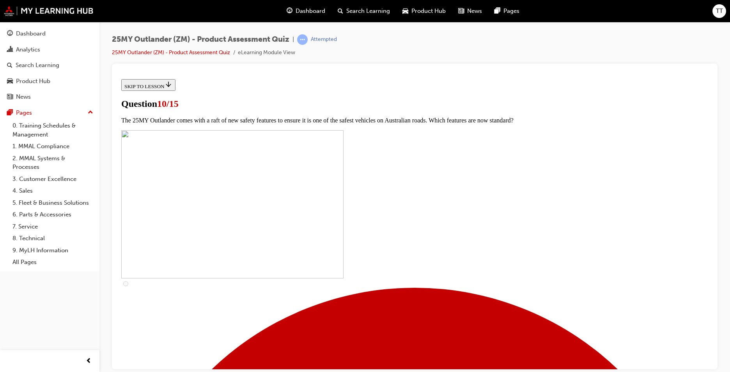
checkbox input "true"
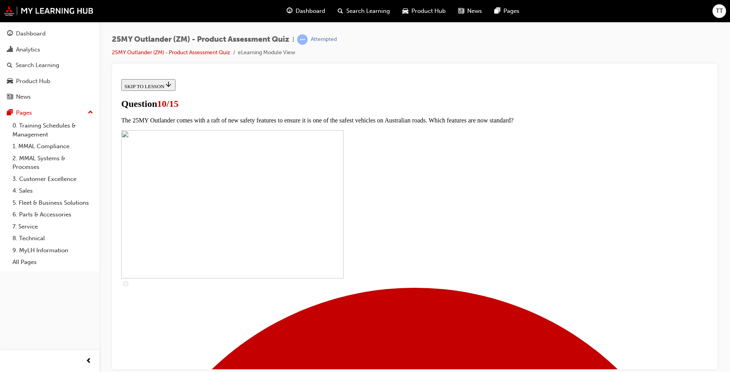
checkbox input "true"
drag, startPoint x: 336, startPoint y: 308, endPoint x: 338, endPoint y: 317, distance: 9.6
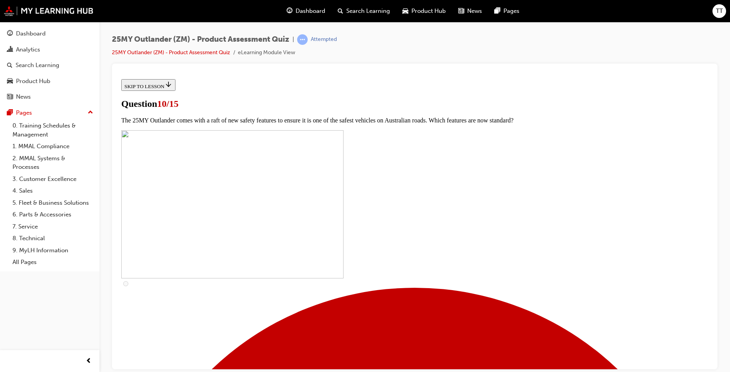
checkbox input "true"
drag, startPoint x: 339, startPoint y: 334, endPoint x: 360, endPoint y: 332, distance: 21.2
checkbox input "true"
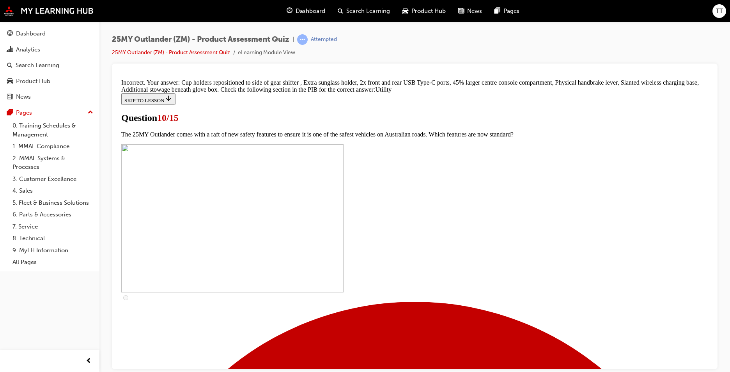
scroll to position [367, 0]
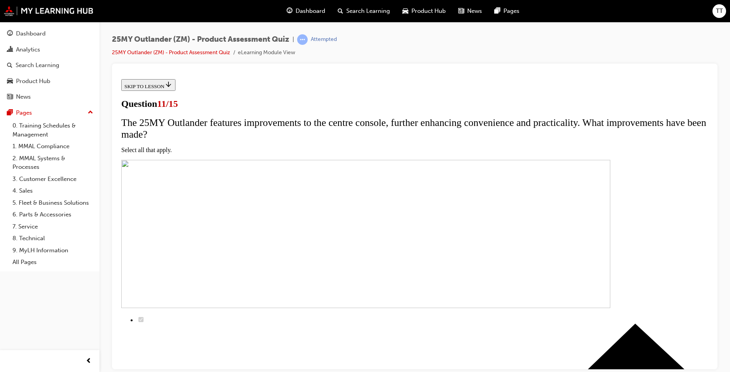
scroll to position [0, 0]
checkbox input "true"
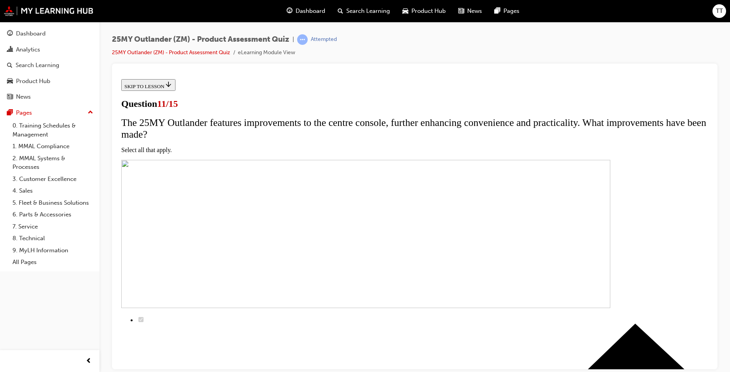
checkbox input "true"
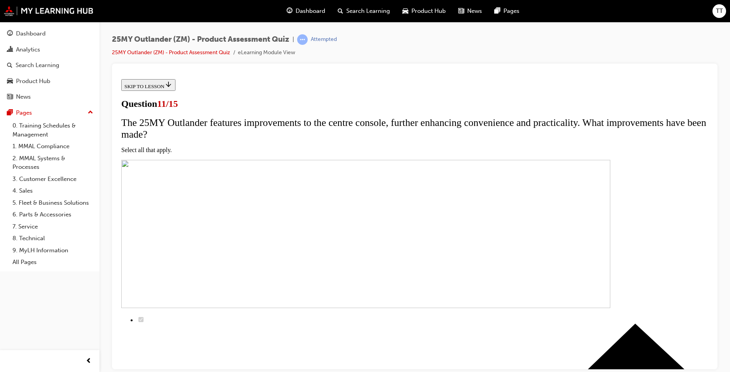
checkbox input "true"
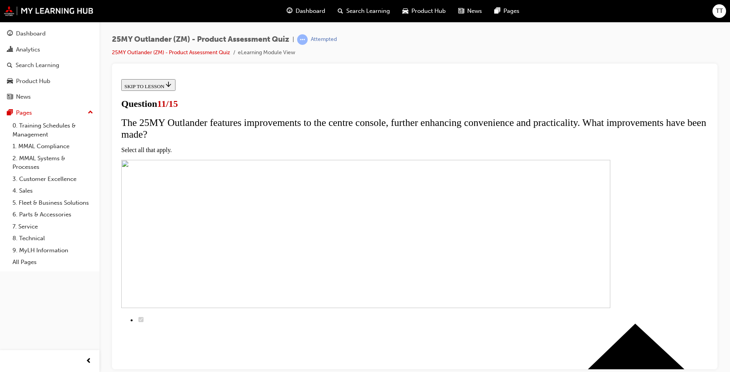
checkbox input "true"
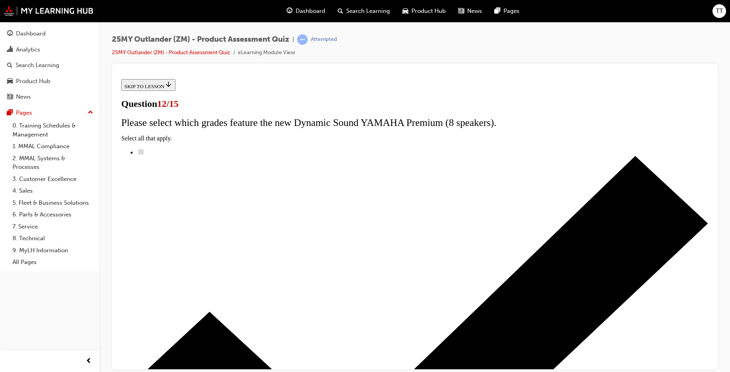
radio input "true"
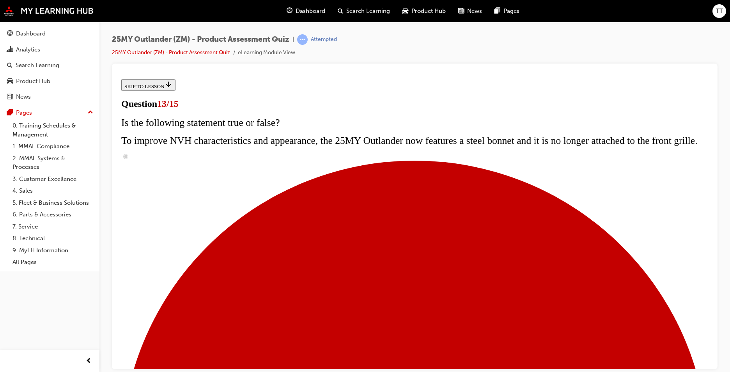
scroll to position [63, 0]
radio input "true"
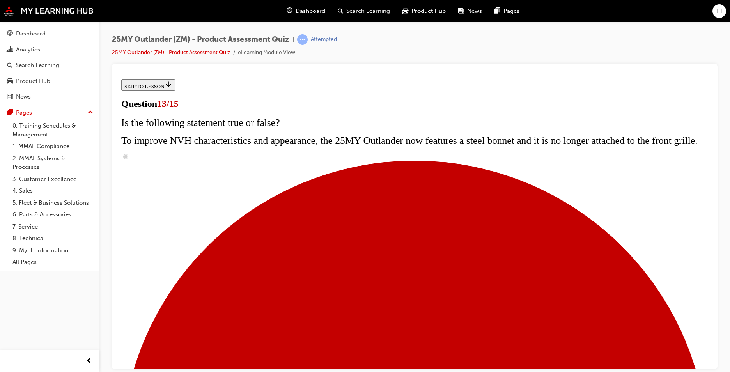
radio input "true"
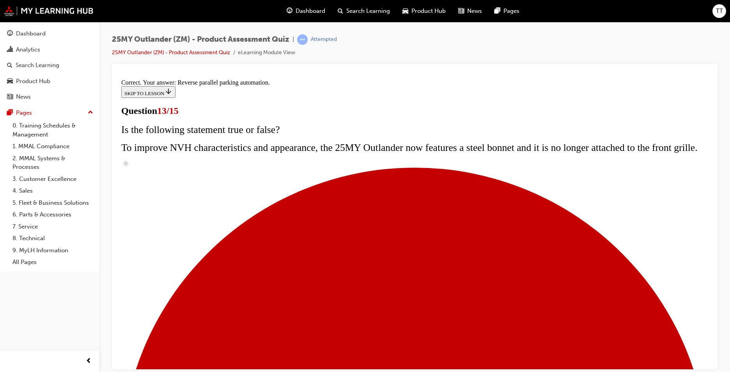
scroll to position [189, 0]
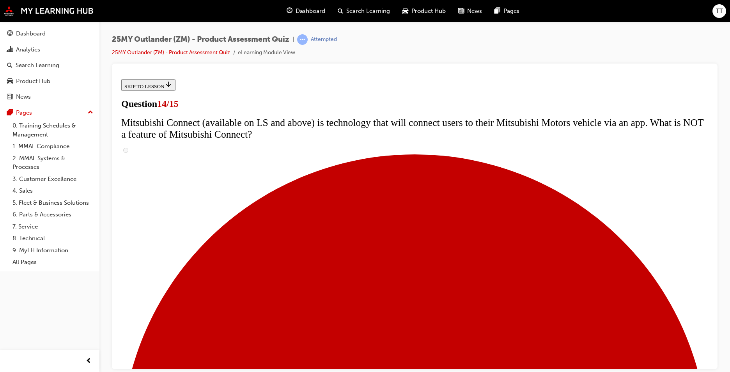
scroll to position [287, 0]
radio input "true"
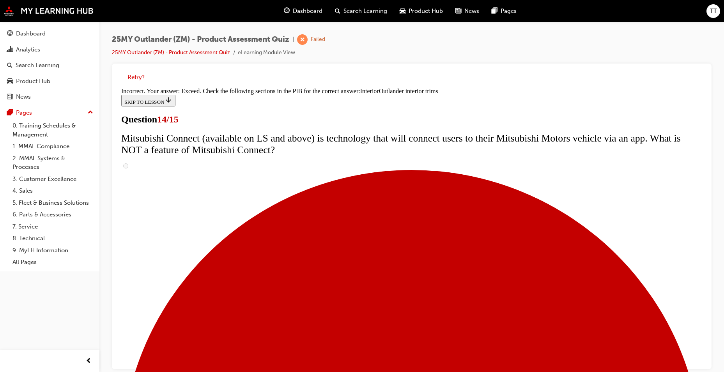
scroll to position [392, 0]
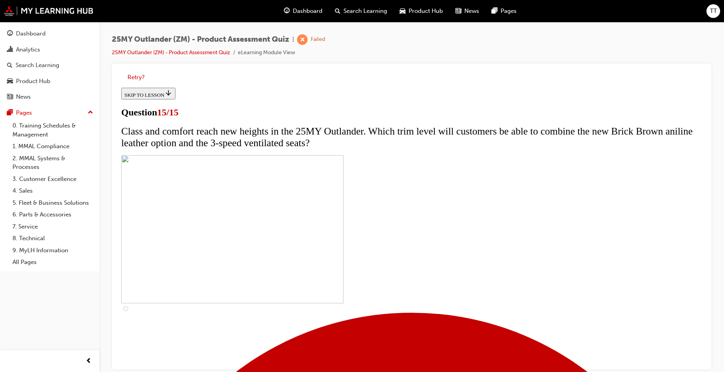
scroll to position [114, 0]
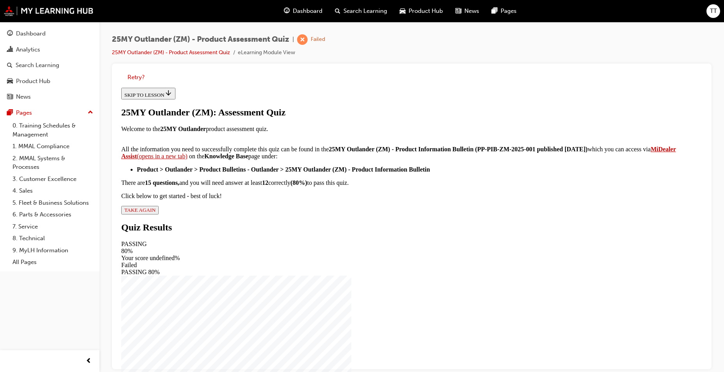
scroll to position [113, 0]
click at [301, 215] on div "25MY Outlander (ZM): Assessment Quiz Welcome to the 25MY Outlander product asse…" at bounding box center [411, 160] width 581 height 107
click at [156, 213] on span "TAKE AGAIN" at bounding box center [139, 210] width 31 height 6
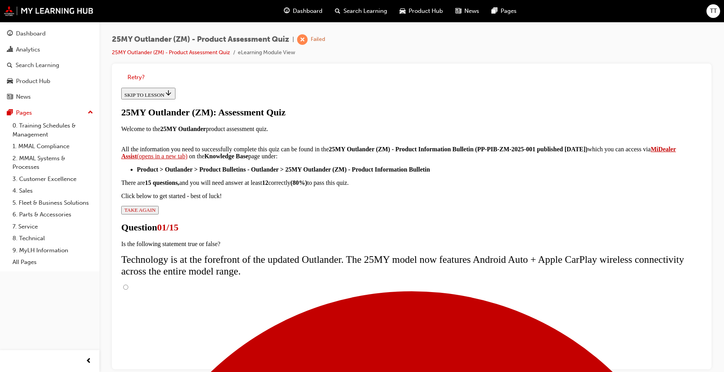
scroll to position [53, 0]
click at [128, 285] on input "True" at bounding box center [125, 287] width 5 height 5
radio input "true"
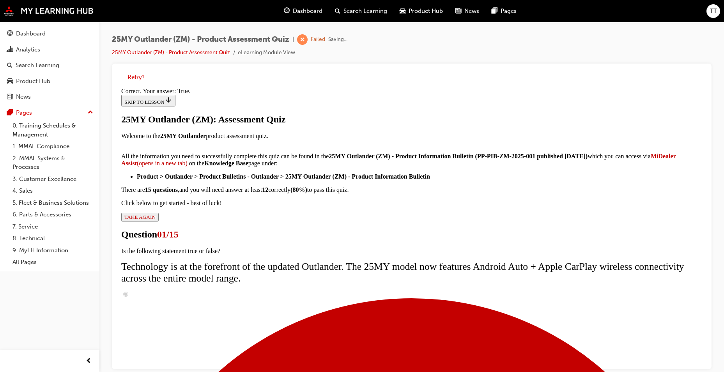
scroll to position [78, 0]
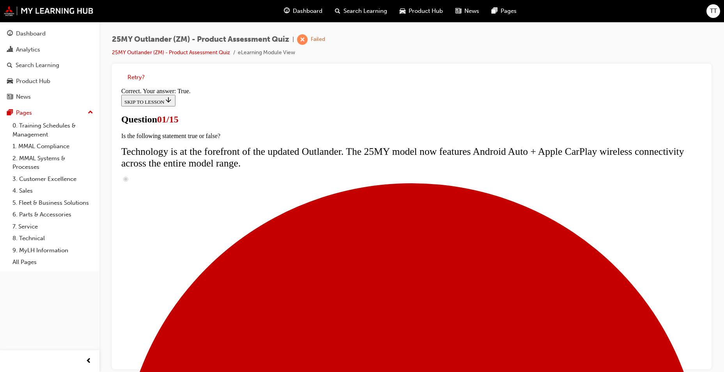
radio input "true"
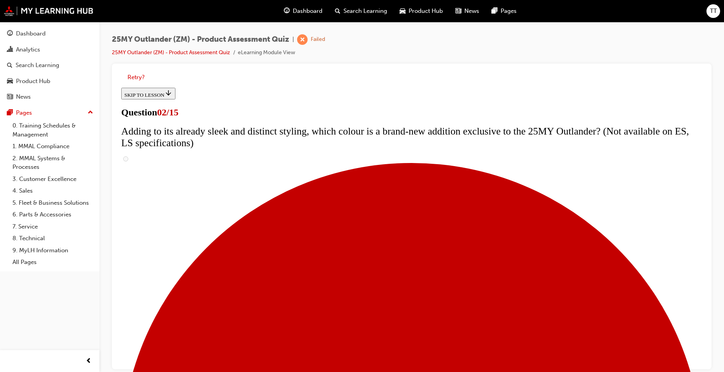
scroll to position [78, 0]
checkbox input "true"
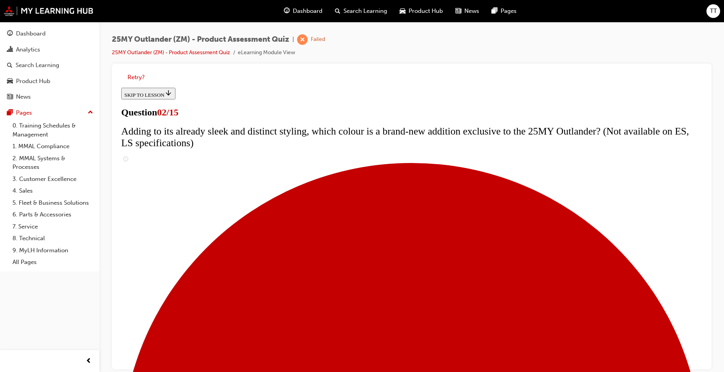
checkbox input "true"
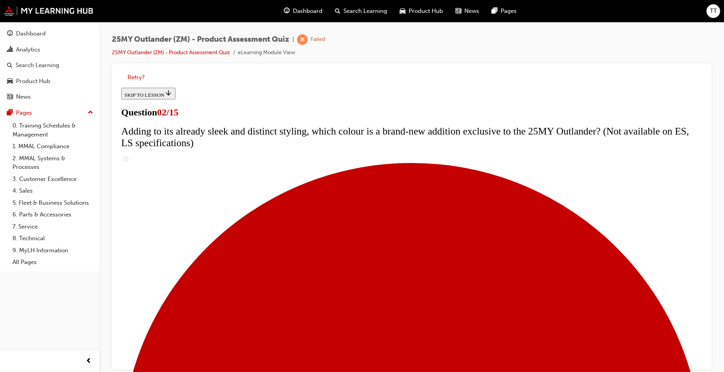
checkbox input "true"
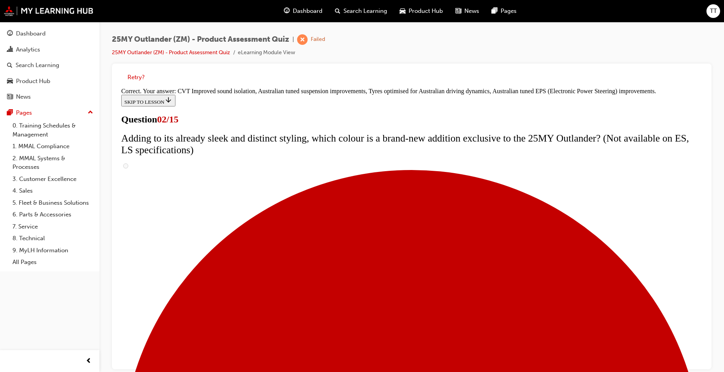
scroll to position [202, 0]
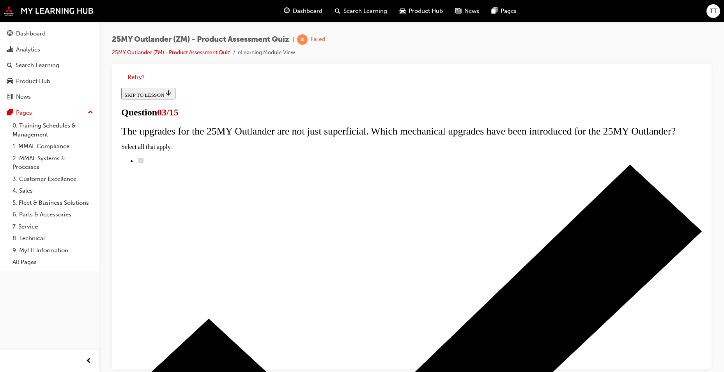
radio input "true"
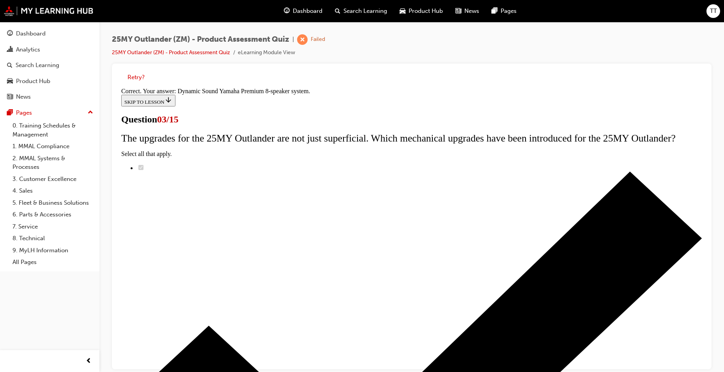
scroll to position [113, 0]
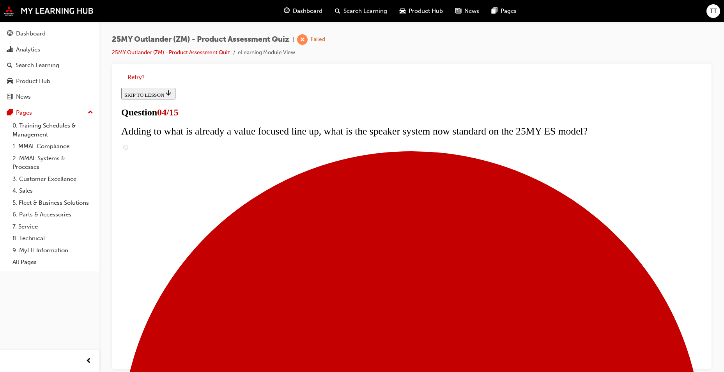
scroll to position [111, 0]
checkbox input "true"
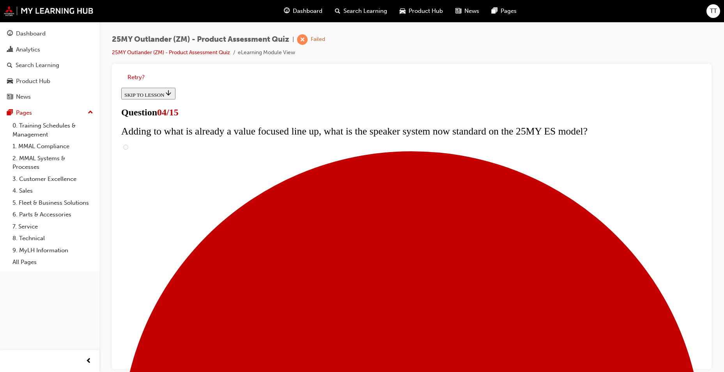
checkbox input "true"
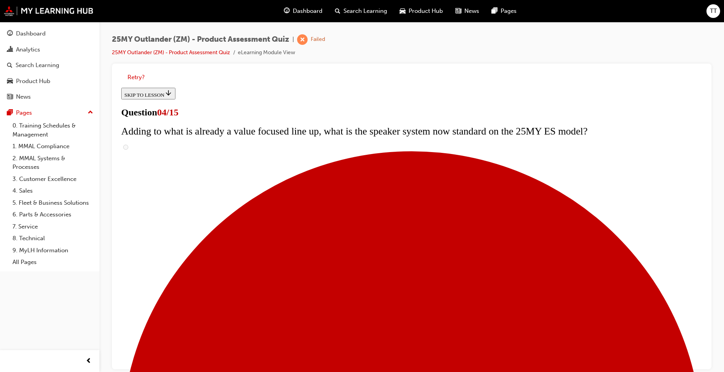
checkbox input "true"
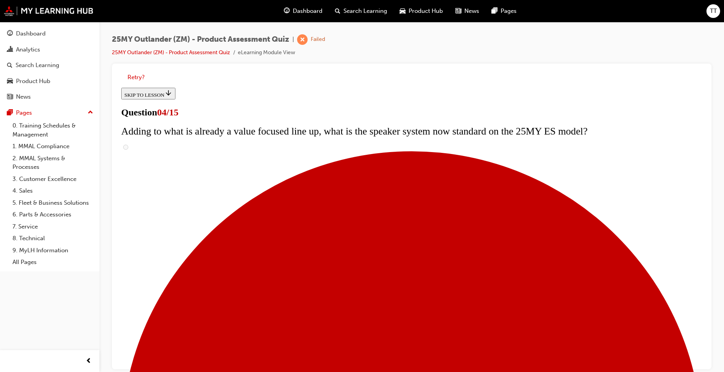
checkbox input "true"
checkbox input "false"
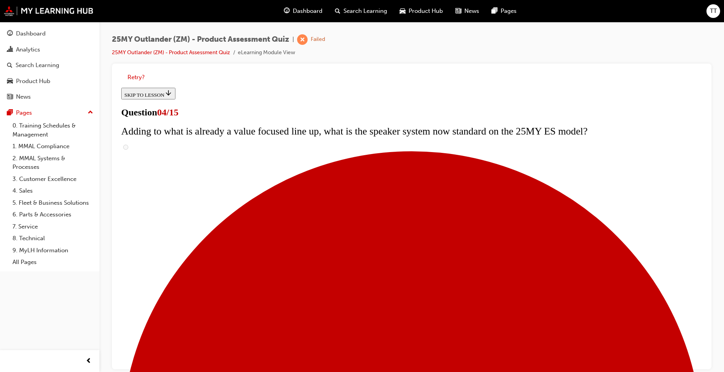
checkbox input "true"
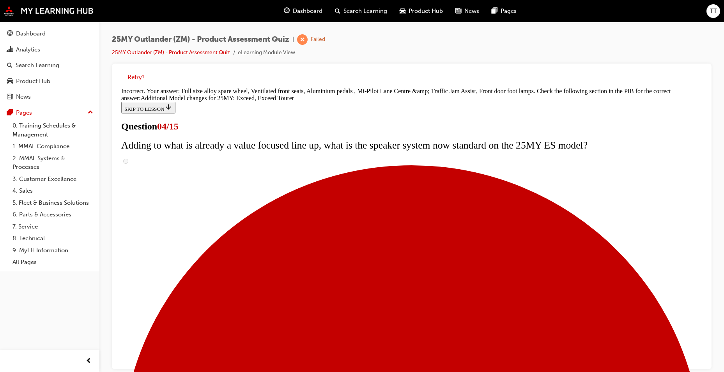
scroll to position [282, 0]
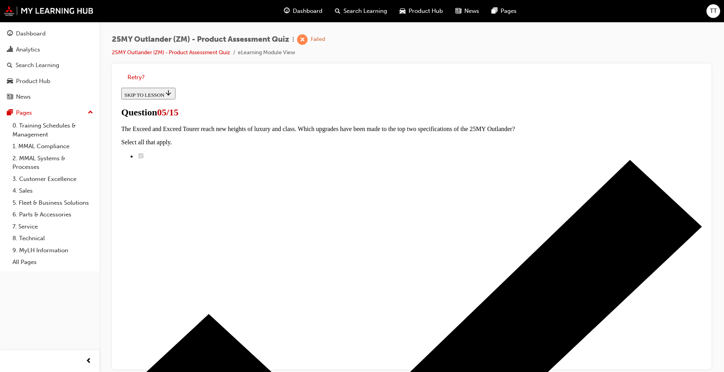
scroll to position [151, 0]
radio input "true"
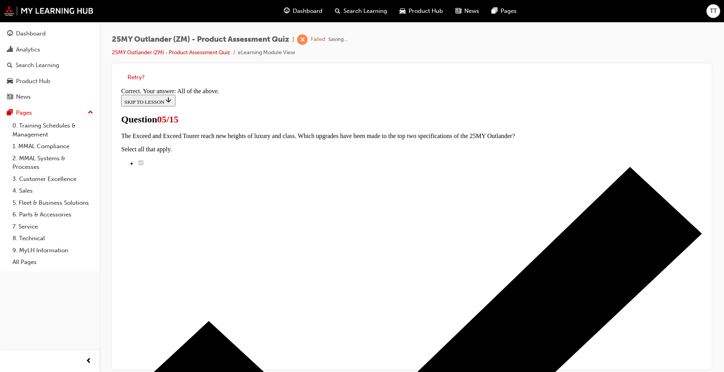
scroll to position [176, 0]
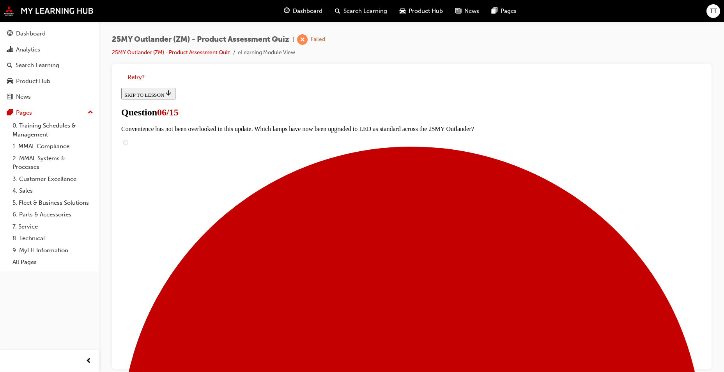
scroll to position [195, 0]
radio input "true"
drag, startPoint x: 402, startPoint y: 323, endPoint x: 403, endPoint y: 331, distance: 7.9
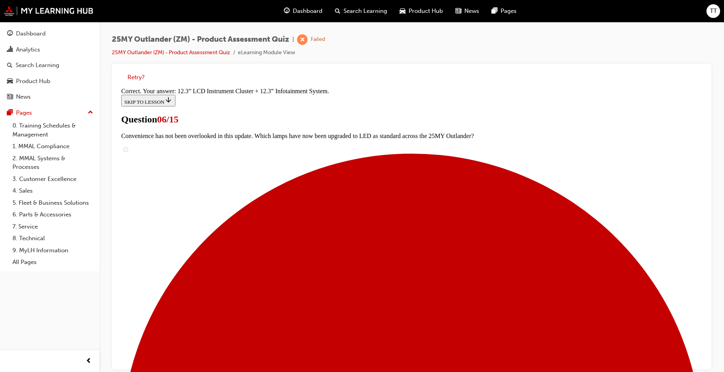
scroll to position [6, 0]
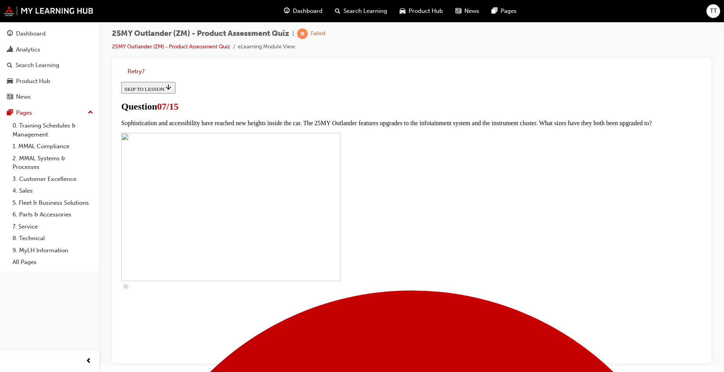
scroll to position [279, 0]
drag, startPoint x: 307, startPoint y: 191, endPoint x: 303, endPoint y: 222, distance: 31.8
checkbox input "true"
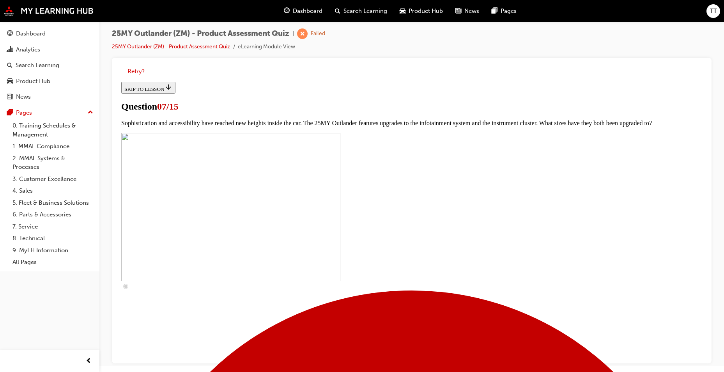
checkbox input "true"
drag, startPoint x: 303, startPoint y: 247, endPoint x: 312, endPoint y: 271, distance: 26.0
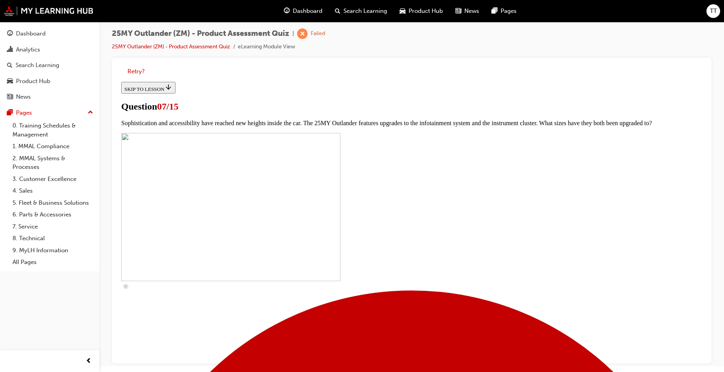
checkbox input "true"
drag, startPoint x: 315, startPoint y: 279, endPoint x: 335, endPoint y: 289, distance: 22.7
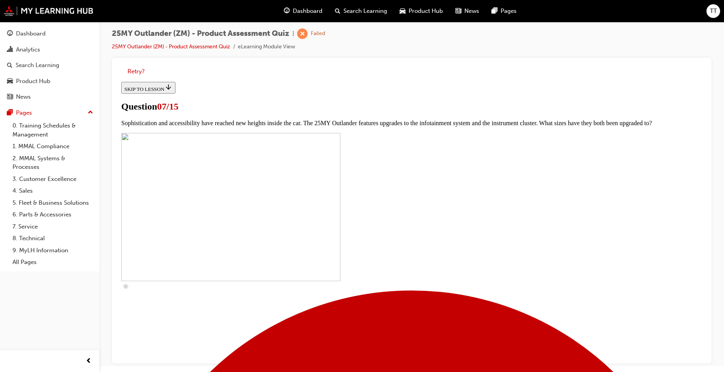
checkbox input "true"
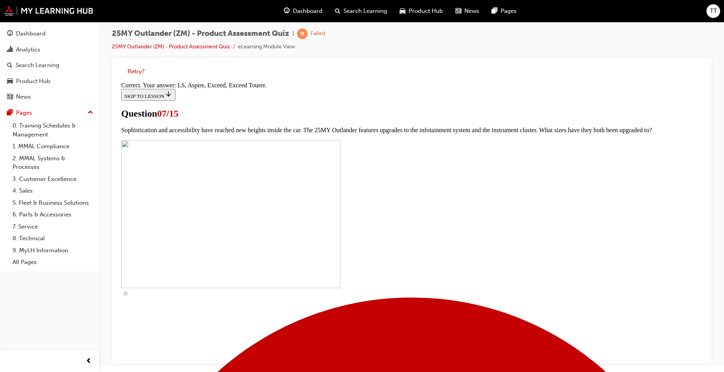
scroll to position [339, 0]
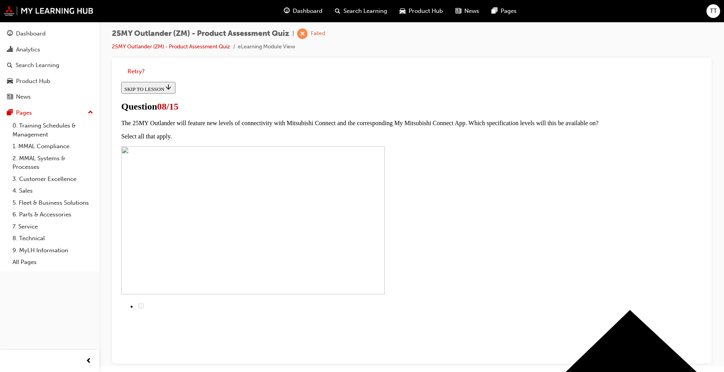
scroll to position [89, 0]
radio input "true"
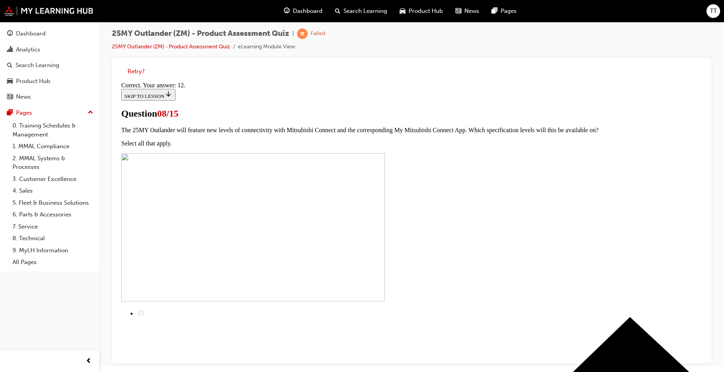
scroll to position [113, 0]
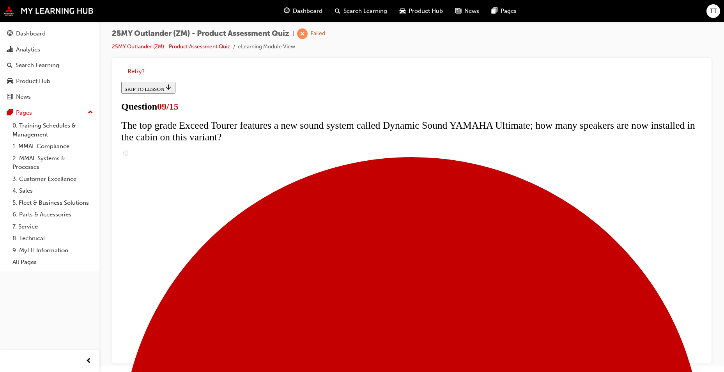
scroll to position [343, 0]
radio input "true"
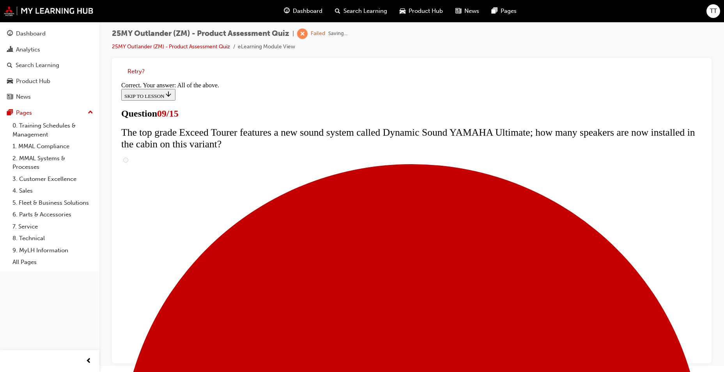
scroll to position [392, 0]
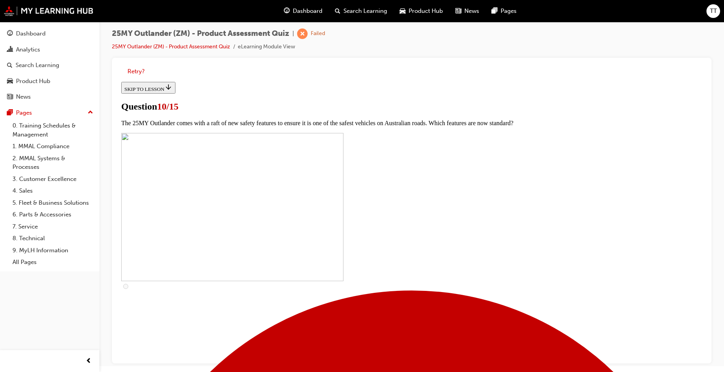
scroll to position [156, 0]
checkbox input "true"
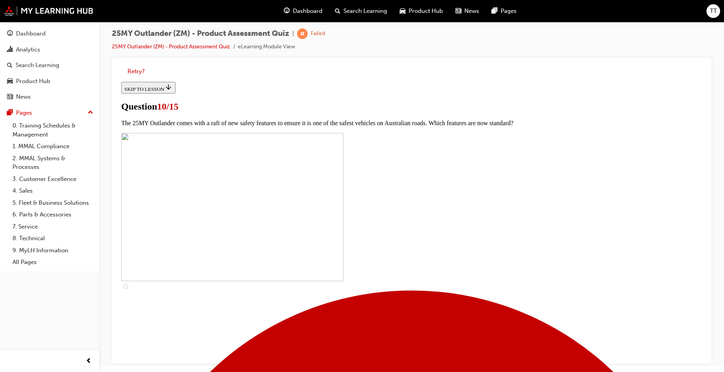
checkbox input "true"
drag, startPoint x: 349, startPoint y: 285, endPoint x: 350, endPoint y: 290, distance: 5.6
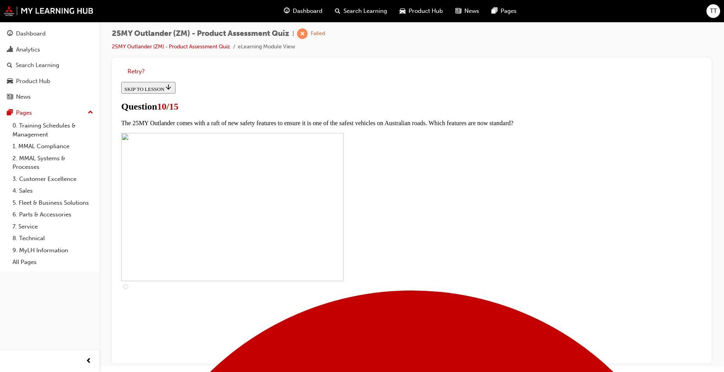
checkbox input "true"
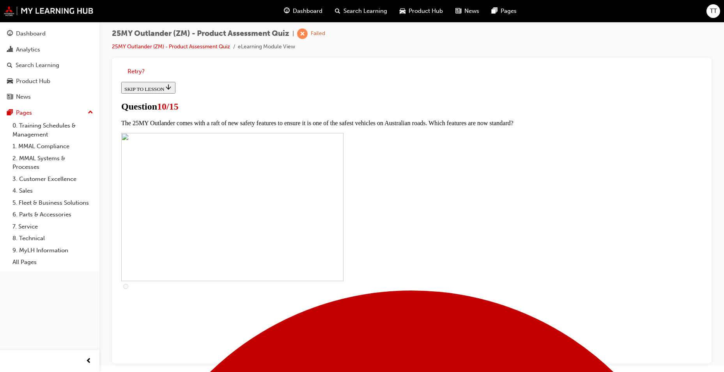
checkbox input "true"
drag, startPoint x: 397, startPoint y: 346, endPoint x: 399, endPoint y: 352, distance: 6.4
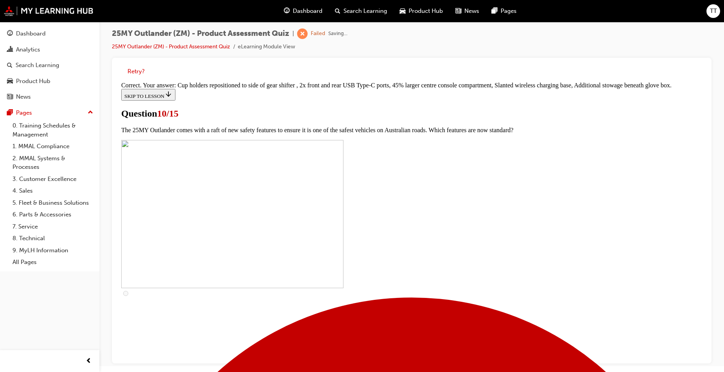
scroll to position [319, 0]
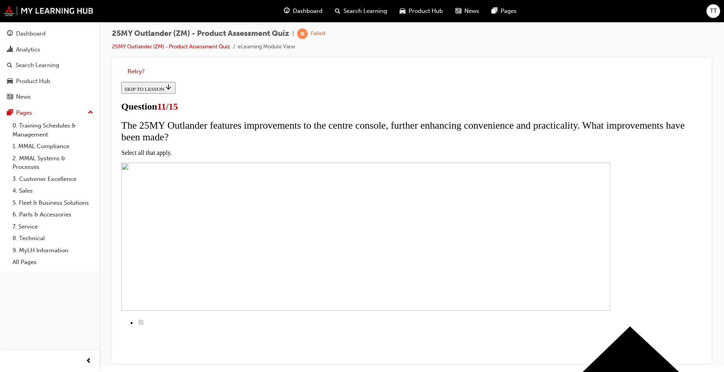
scroll to position [39, 0]
checkbox input "true"
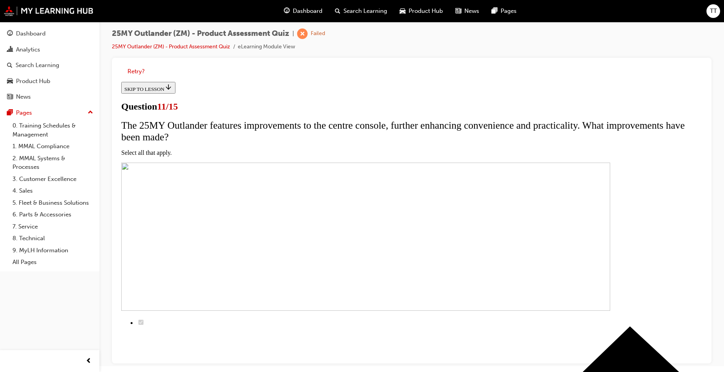
checkbox input "true"
drag, startPoint x: 337, startPoint y: 289, endPoint x: 333, endPoint y: 314, distance: 25.4
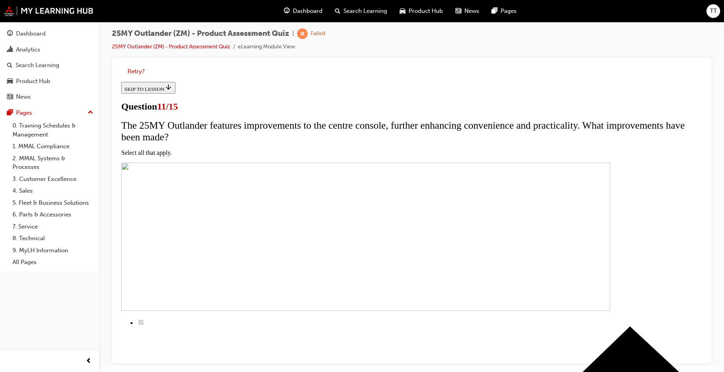
checkbox input "true"
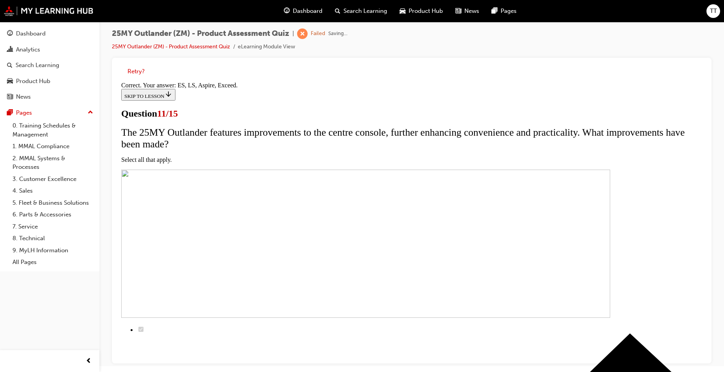
scroll to position [171, 0]
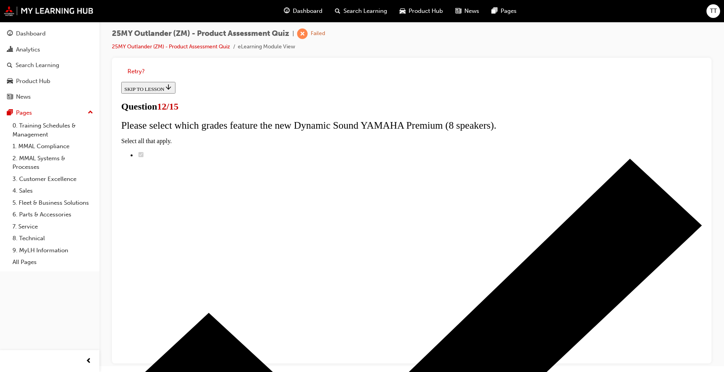
drag, startPoint x: 305, startPoint y: 212, endPoint x: 316, endPoint y: 220, distance: 13.7
radio input "true"
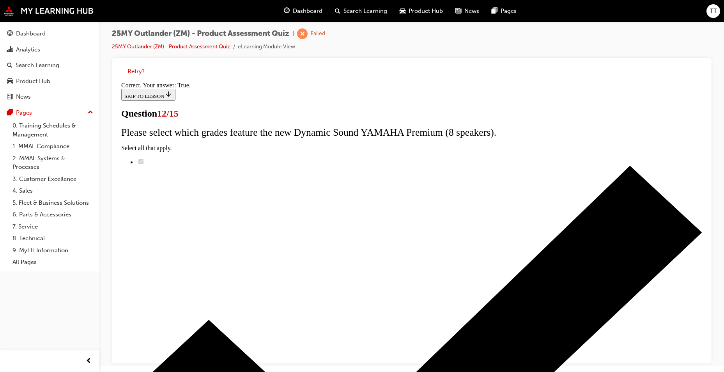
scroll to position [78, 0]
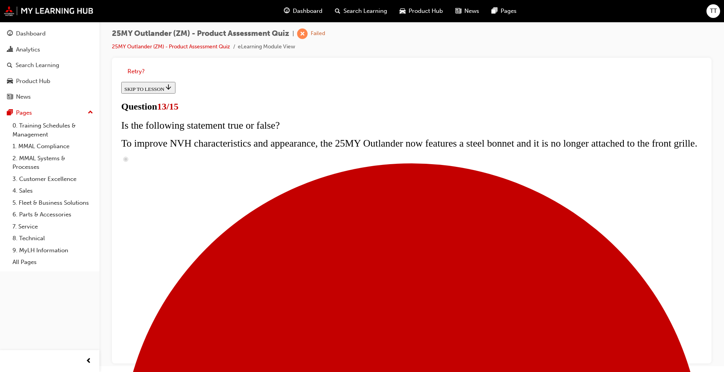
scroll to position [165, 0]
radio input "true"
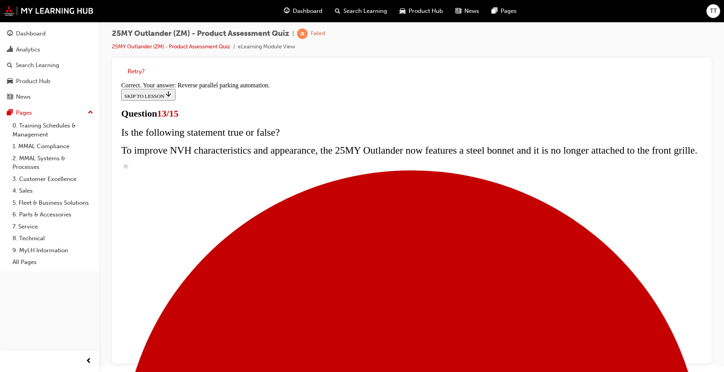
scroll to position [189, 0]
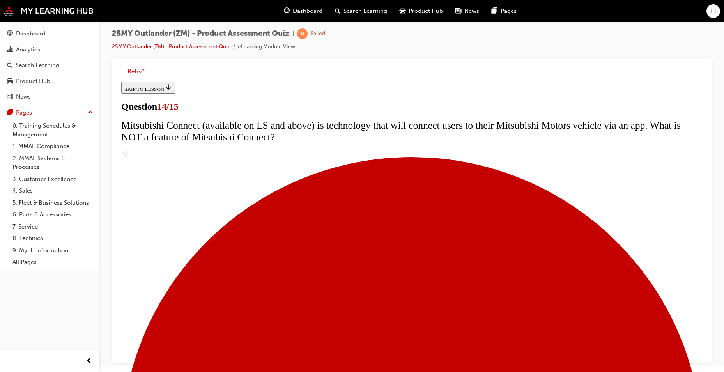
scroll to position [234, 0]
radio input "true"
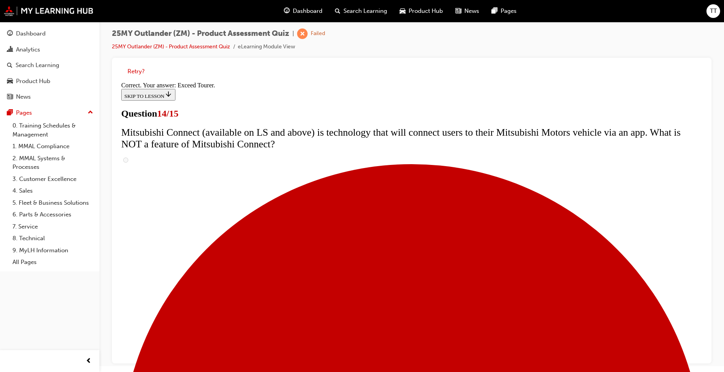
scroll to position [312, 0]
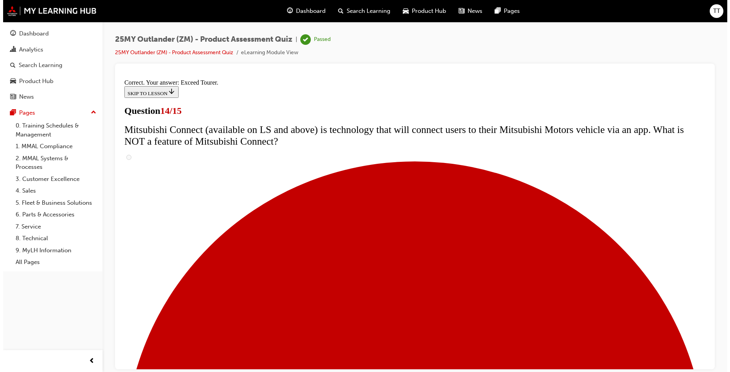
scroll to position [0, 0]
